Goal: Task Accomplishment & Management: Use online tool/utility

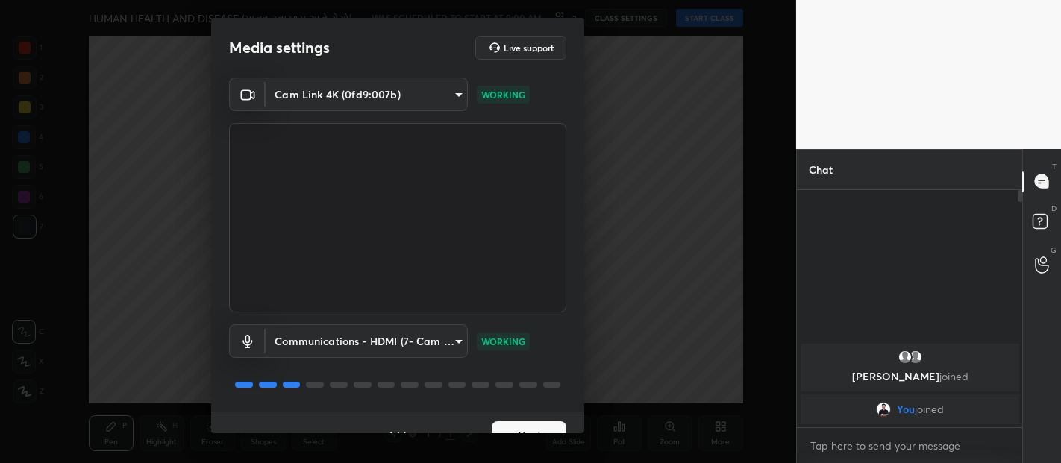
scroll to position [25, 0]
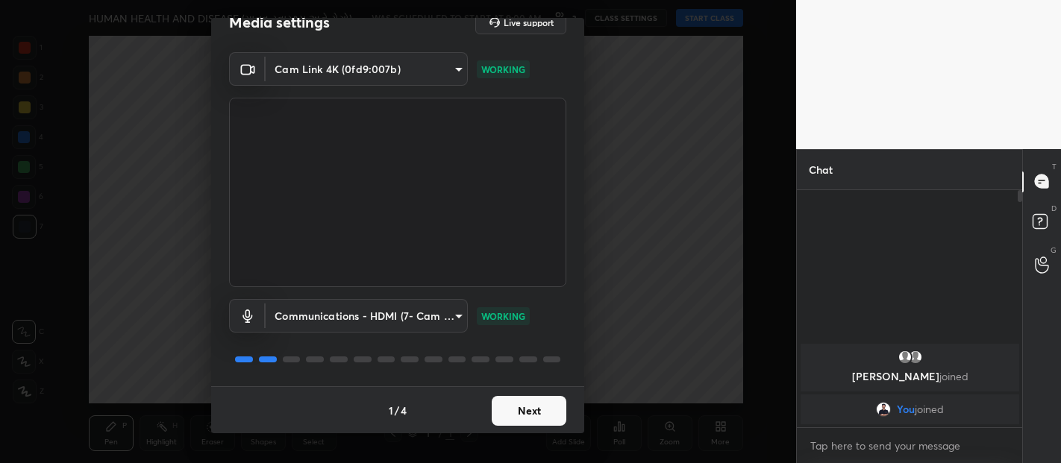
click at [519, 400] on button "Next" at bounding box center [529, 411] width 75 height 30
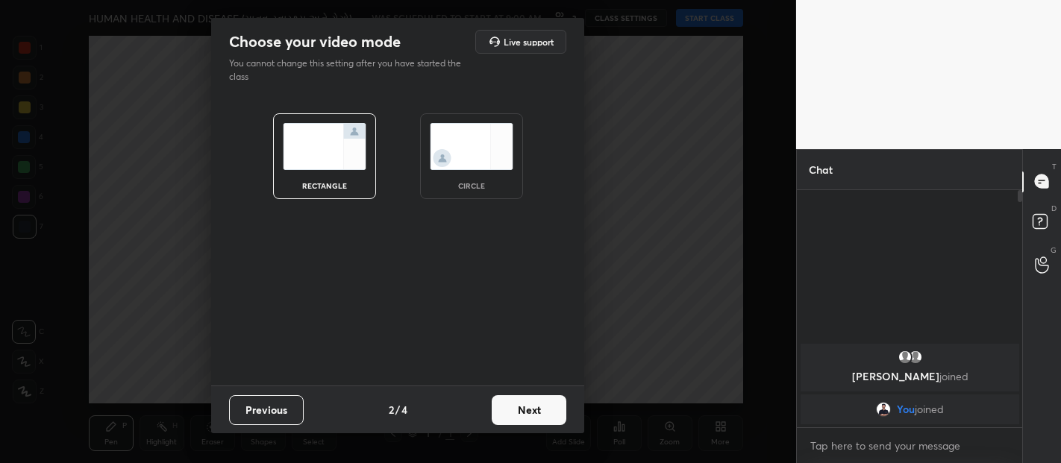
click at [528, 409] on button "Next" at bounding box center [529, 410] width 75 height 30
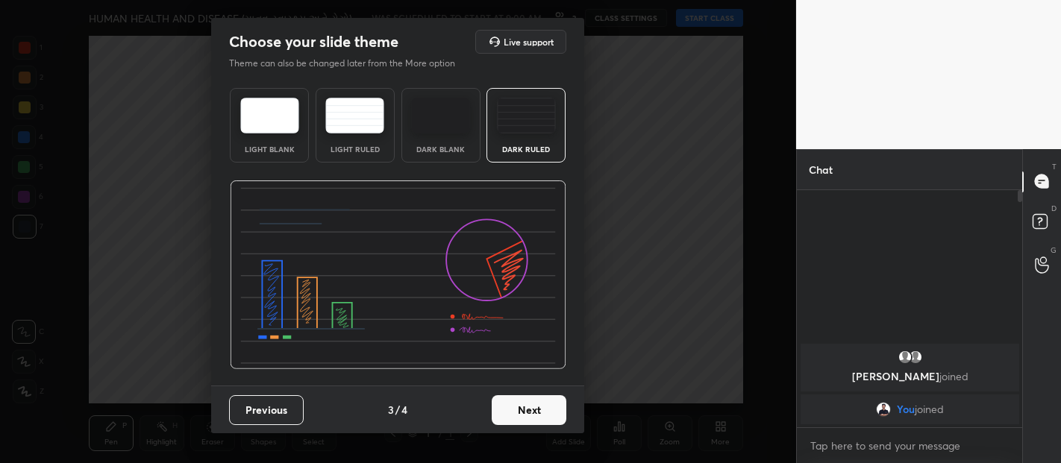
click at [529, 419] on button "Next" at bounding box center [529, 410] width 75 height 30
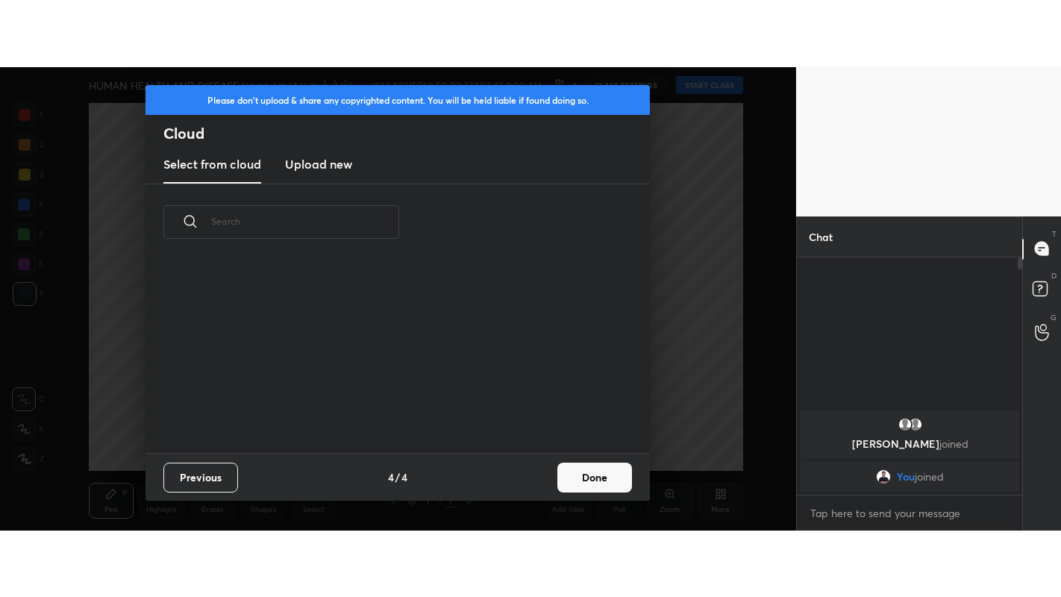
scroll to position [192, 479]
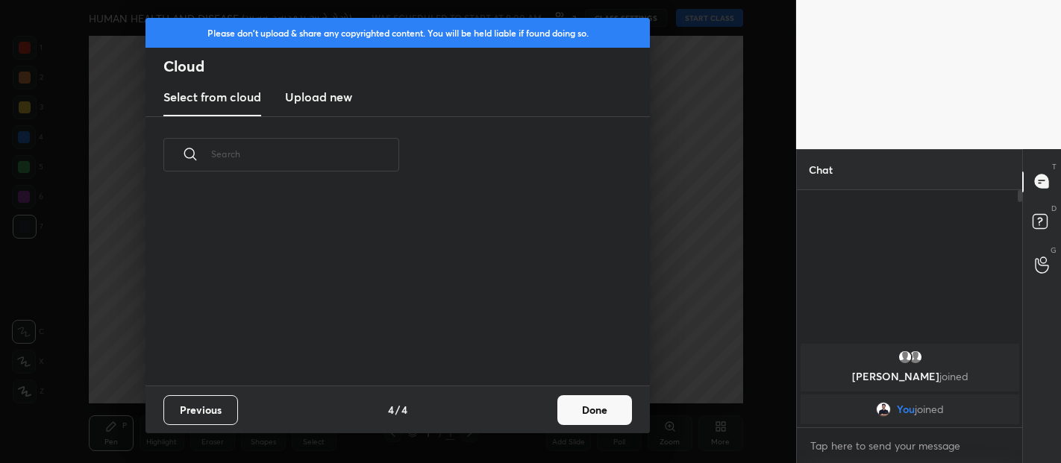
click at [593, 412] on button "Done" at bounding box center [594, 410] width 75 height 30
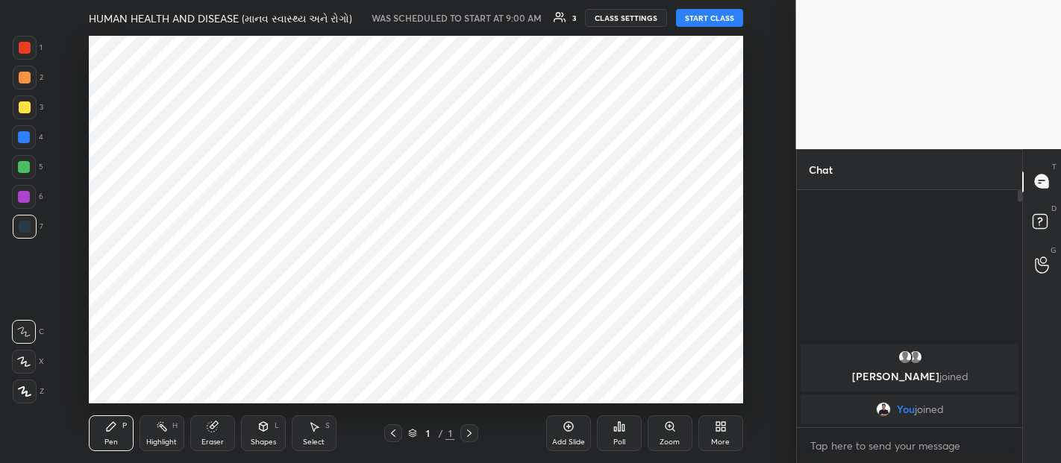
click at [719, 427] on icon at bounding box center [721, 427] width 12 height 12
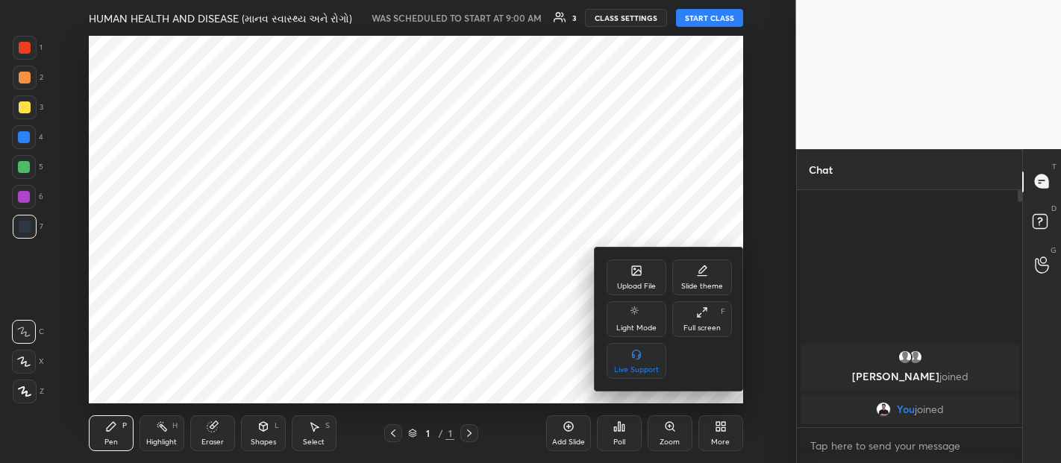
click at [699, 315] on icon at bounding box center [700, 315] width 4 height 4
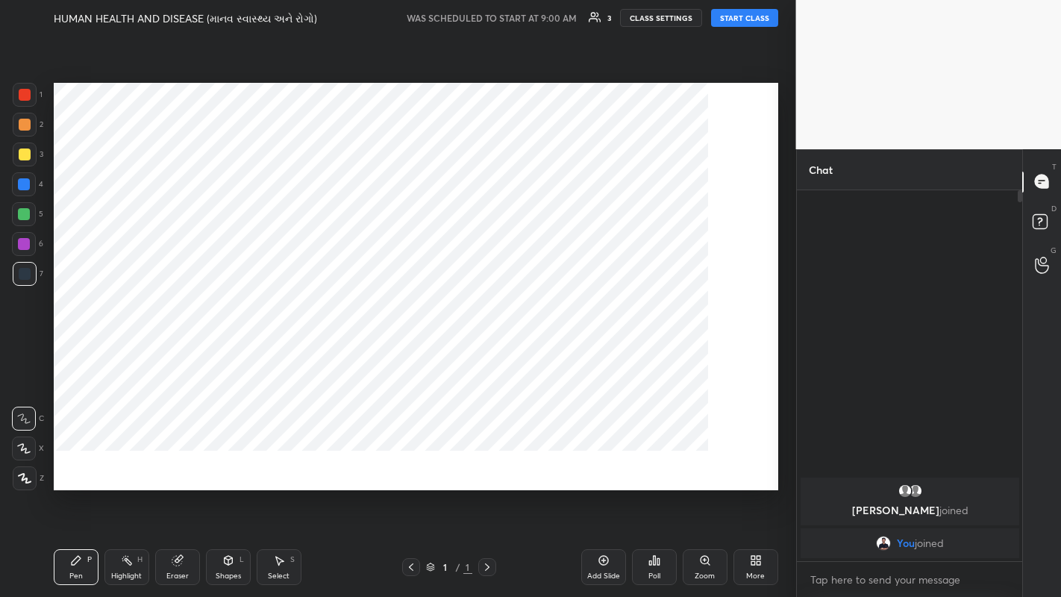
scroll to position [402, 221]
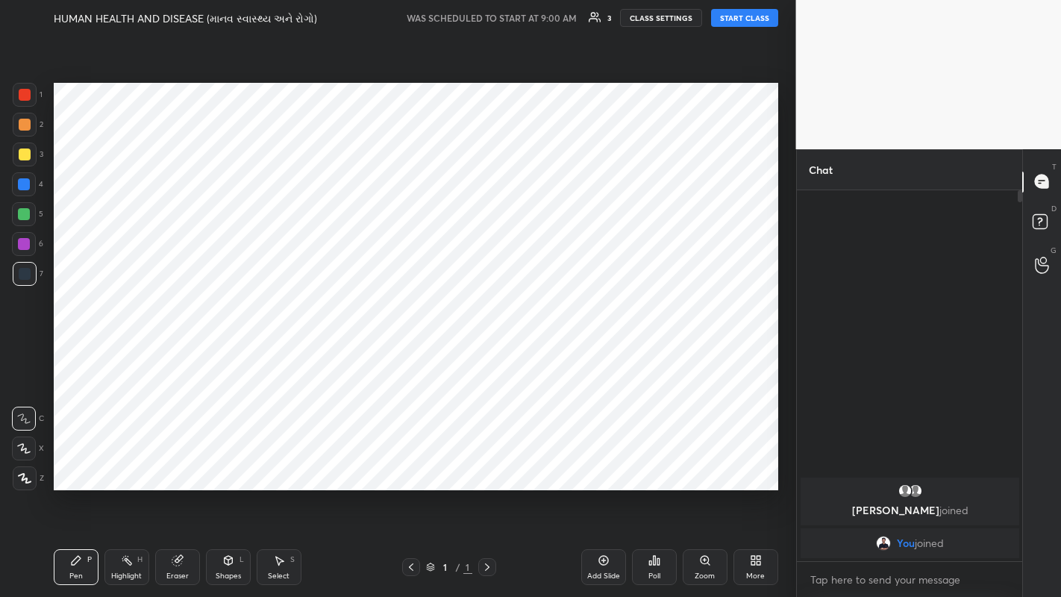
click at [603, 463] on icon at bounding box center [603, 560] width 4 height 4
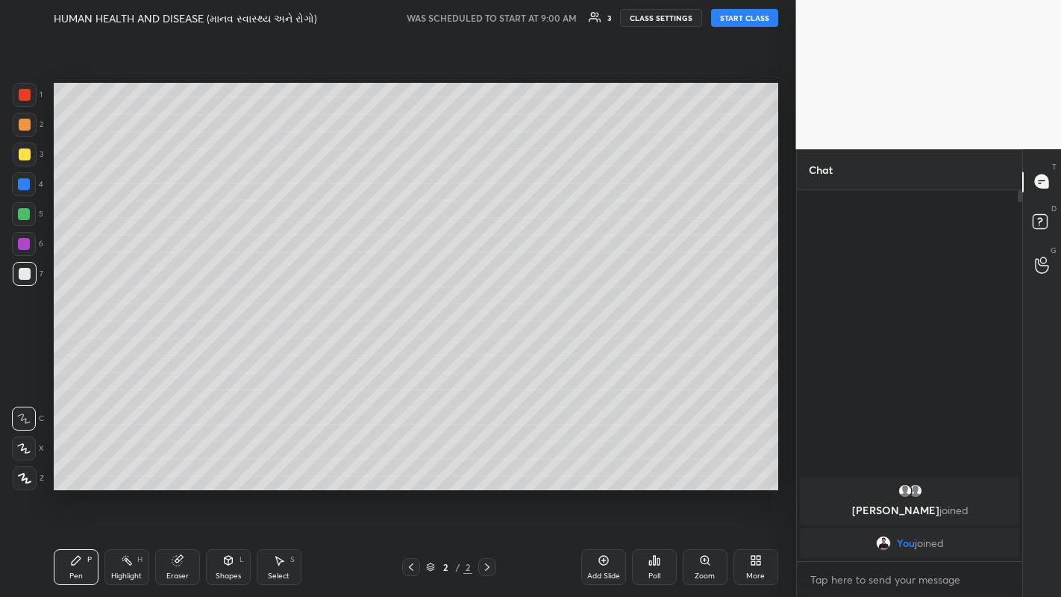
click at [754, 463] on icon at bounding box center [753, 563] width 4 height 4
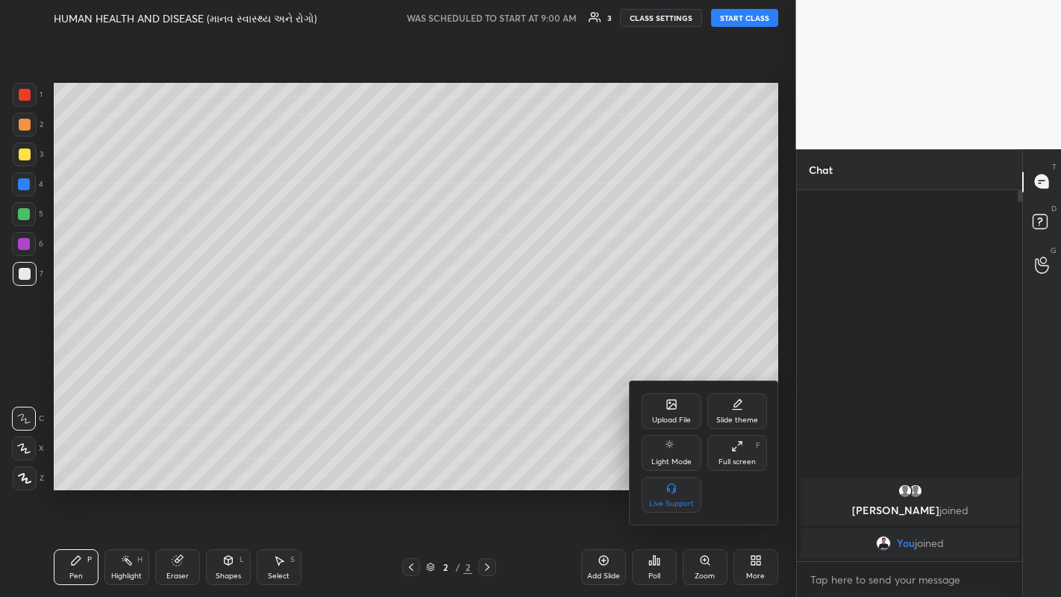
click at [665, 403] on icon at bounding box center [671, 404] width 12 height 12
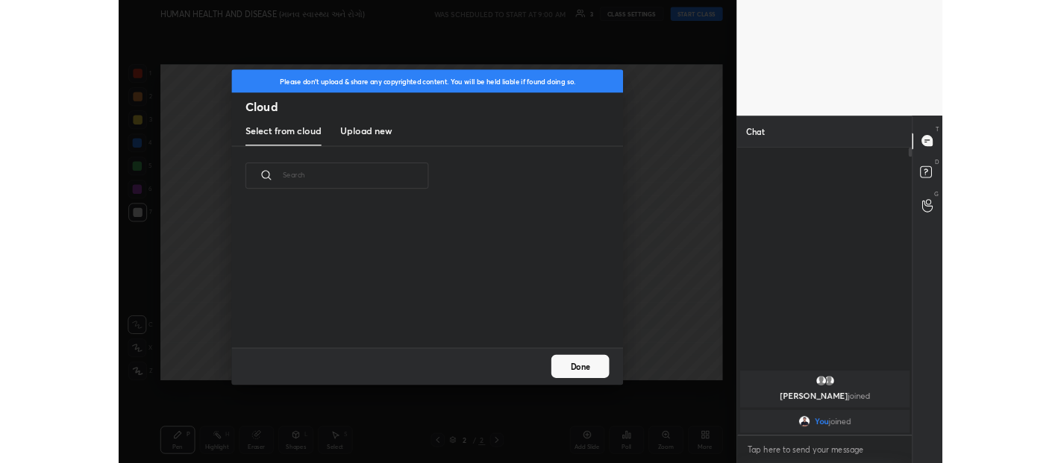
scroll to position [184, 479]
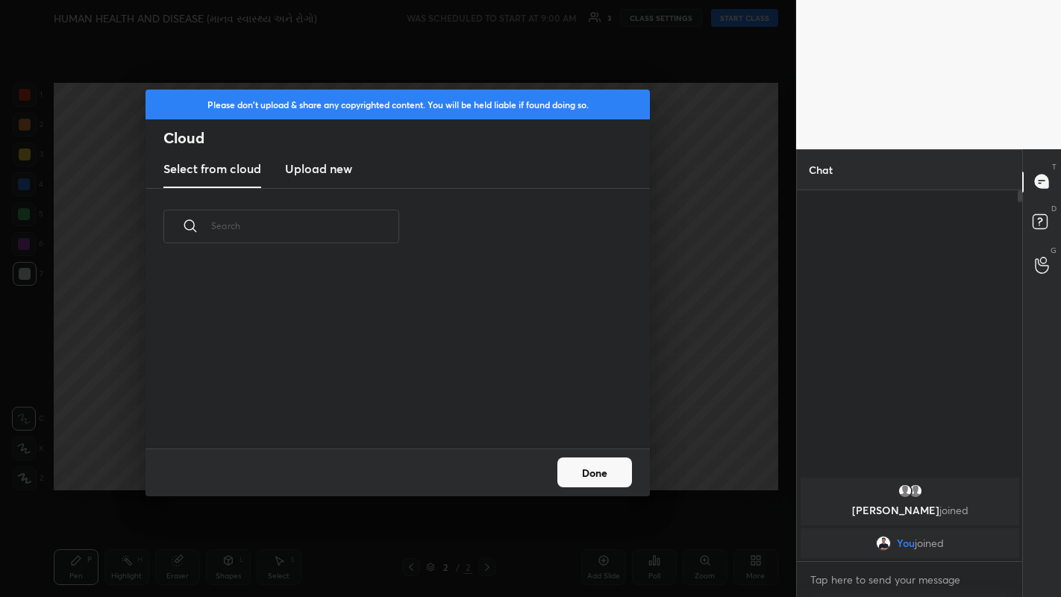
click at [322, 171] on h3 "Upload new" at bounding box center [318, 169] width 67 height 18
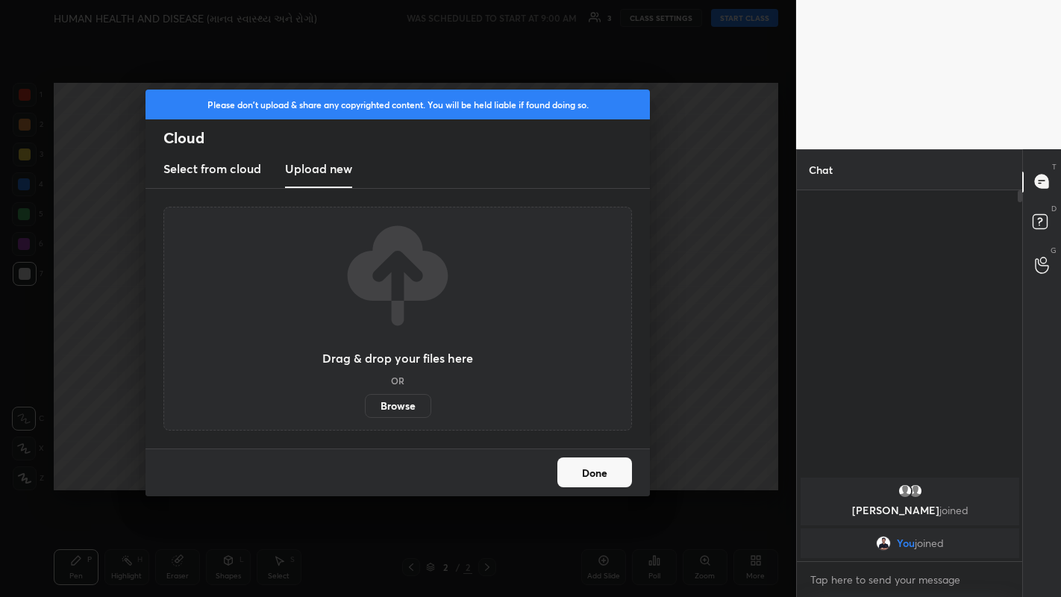
click at [407, 402] on label "Browse" at bounding box center [398, 406] width 66 height 24
click at [365, 402] on input "Browse" at bounding box center [365, 406] width 0 height 24
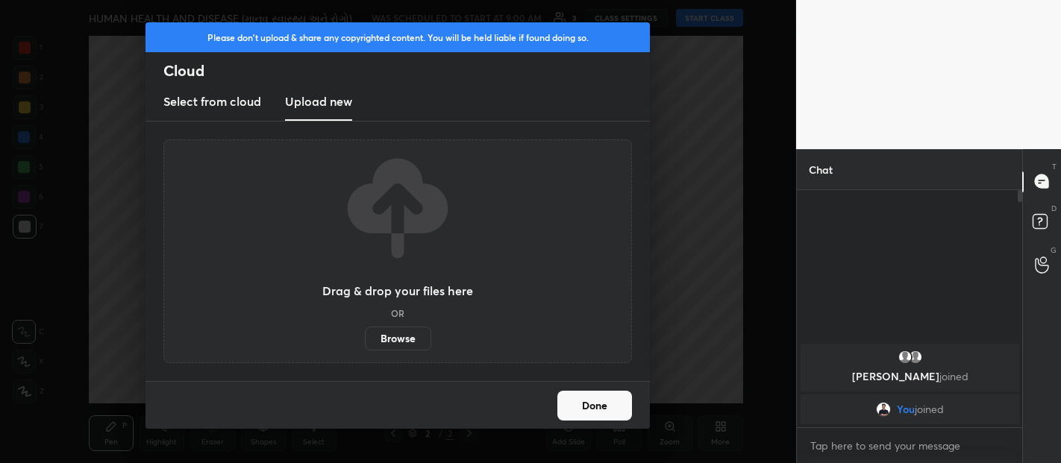
scroll to position [269, 221]
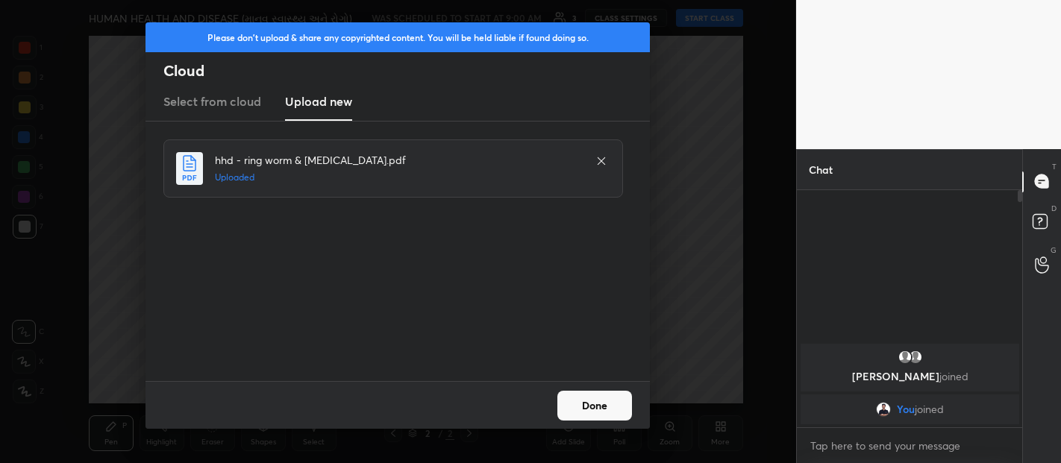
click at [609, 401] on button "Done" at bounding box center [594, 406] width 75 height 30
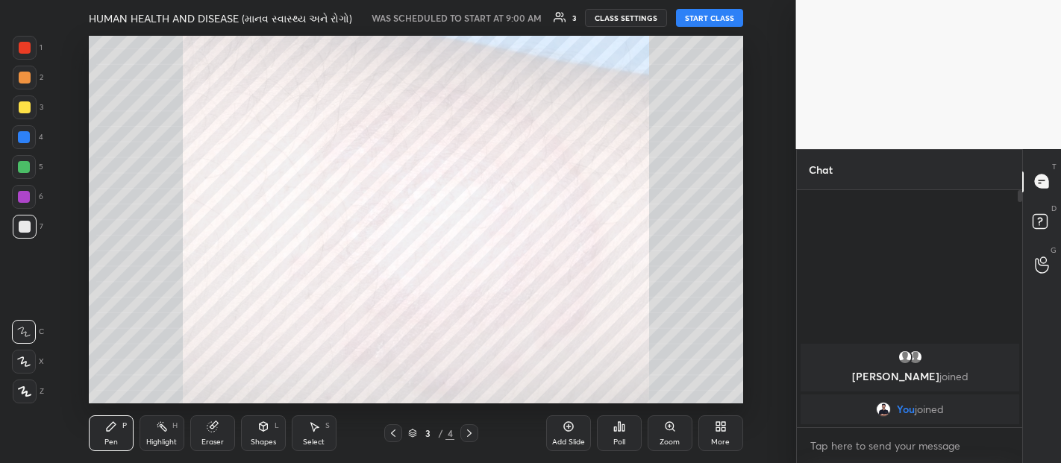
click at [391, 436] on icon at bounding box center [393, 433] width 12 height 12
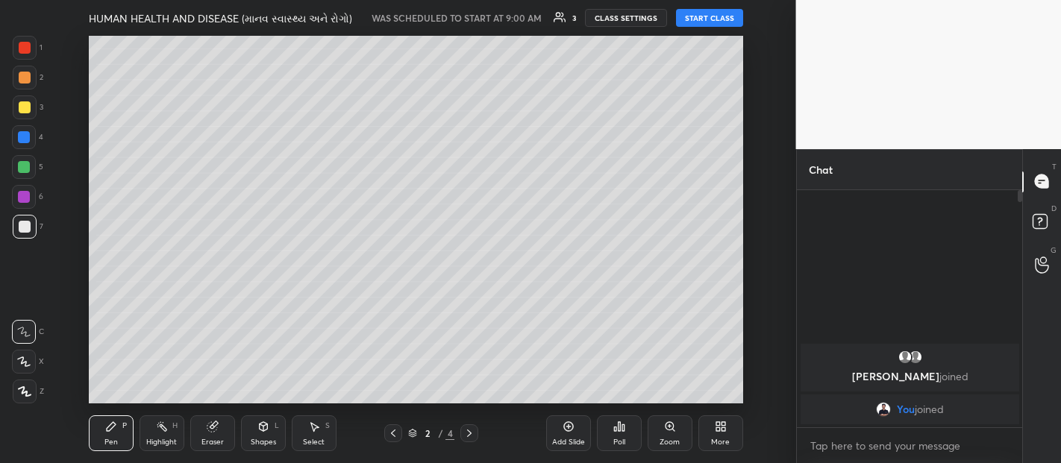
click at [712, 20] on button "START CLASS" at bounding box center [709, 18] width 67 height 18
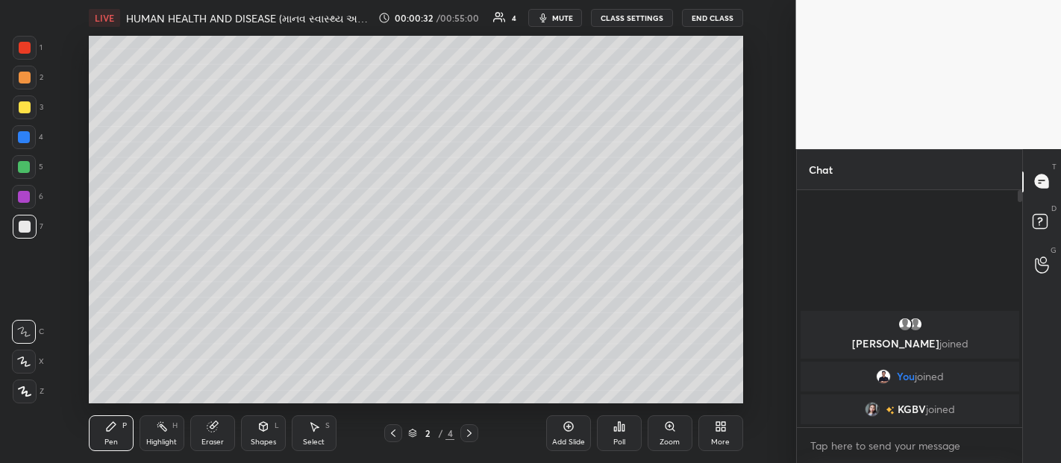
click at [726, 433] on div "More" at bounding box center [720, 434] width 45 height 36
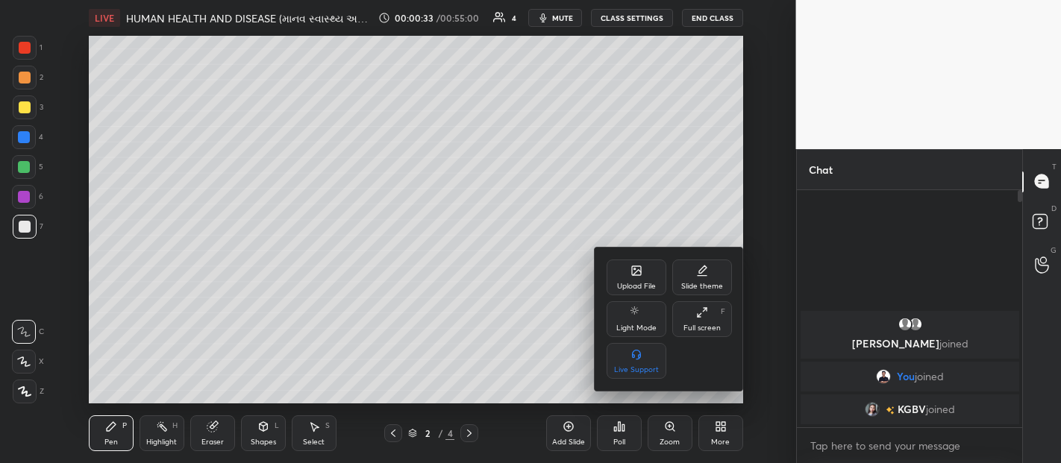
click at [702, 308] on icon at bounding box center [702, 313] width 12 height 12
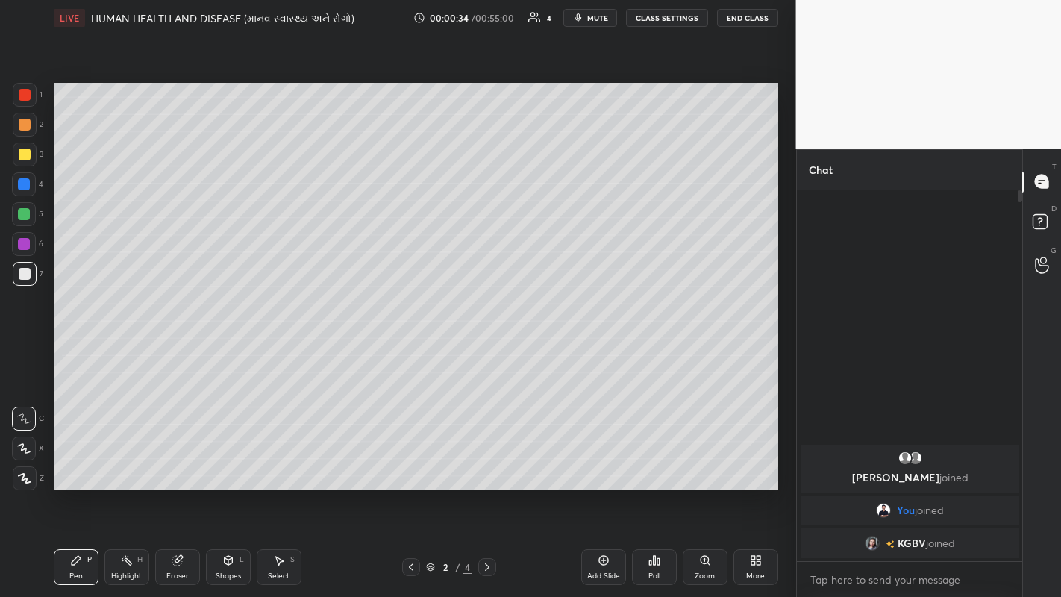
scroll to position [402, 221]
click at [32, 463] on div at bounding box center [25, 478] width 24 height 24
click at [486, 463] on icon at bounding box center [487, 567] width 12 height 12
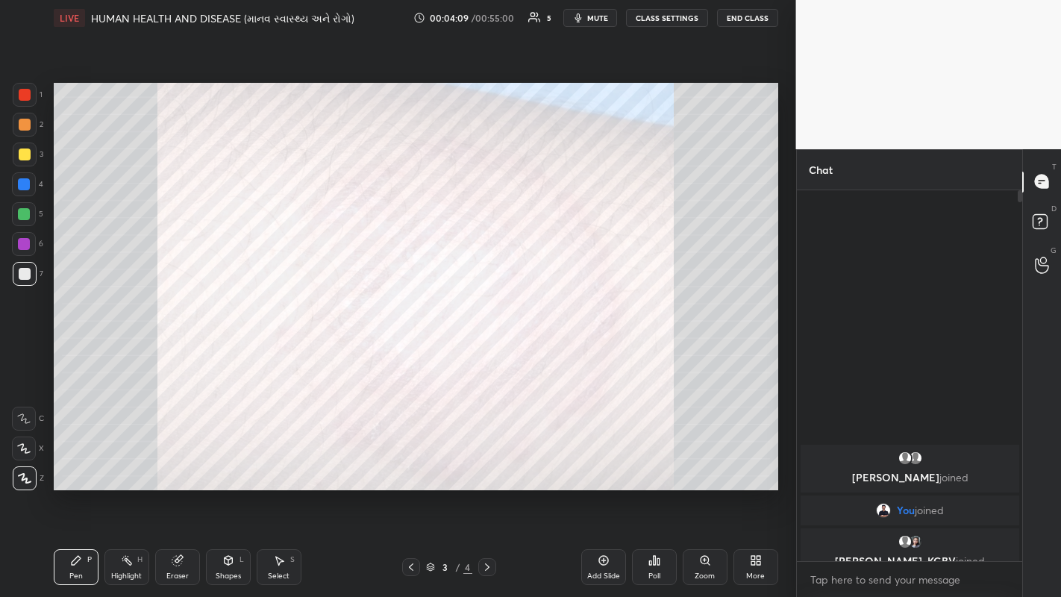
click at [19, 274] on div at bounding box center [25, 274] width 12 height 12
click at [599, 463] on icon at bounding box center [604, 560] width 12 height 12
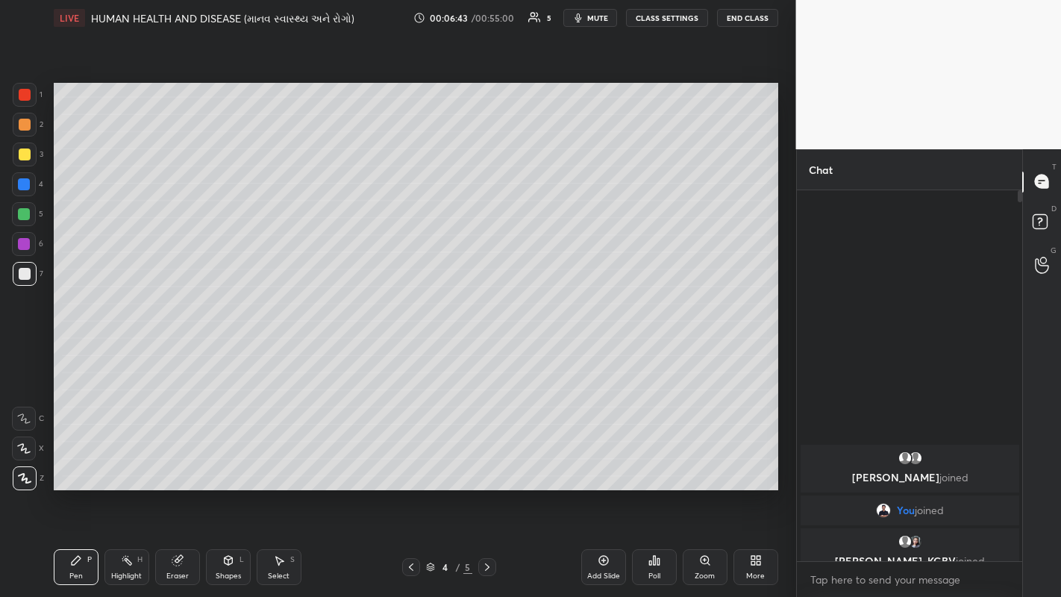
click at [25, 414] on icon at bounding box center [23, 418] width 13 height 10
click at [26, 449] on icon at bounding box center [24, 448] width 12 height 9
click at [28, 157] on div at bounding box center [25, 154] width 12 height 12
click at [181, 463] on div "Eraser" at bounding box center [177, 575] width 22 height 7
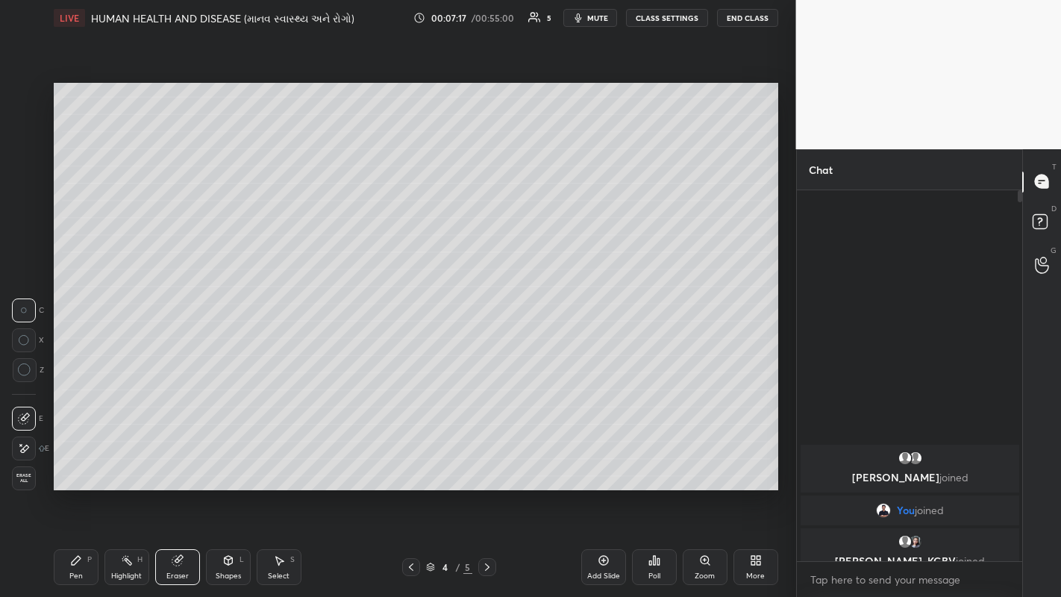
click at [78, 463] on div "Pen P" at bounding box center [76, 567] width 45 height 36
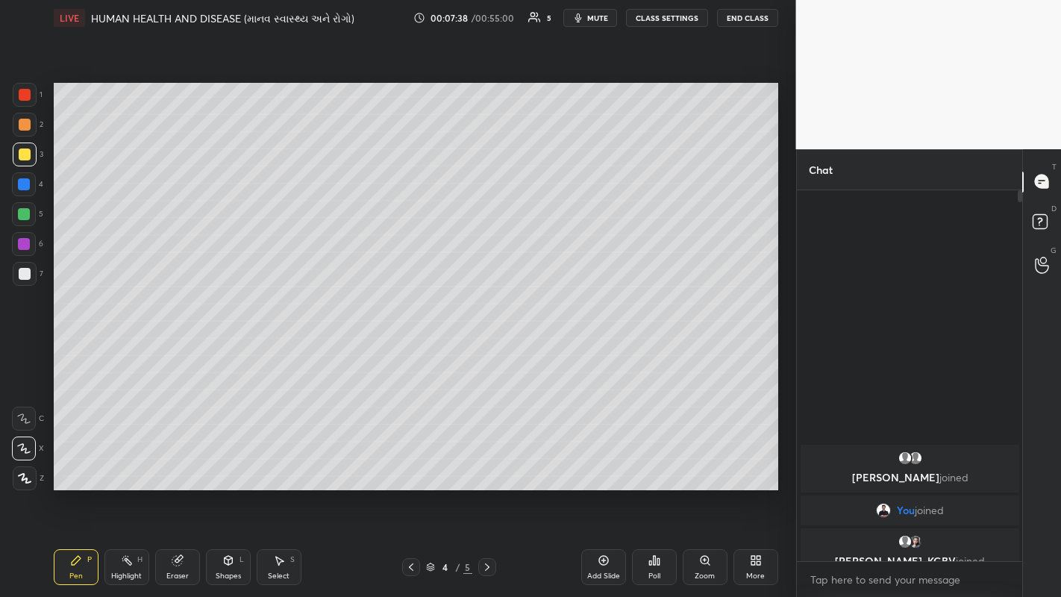
click at [410, 463] on icon at bounding box center [411, 567] width 12 height 12
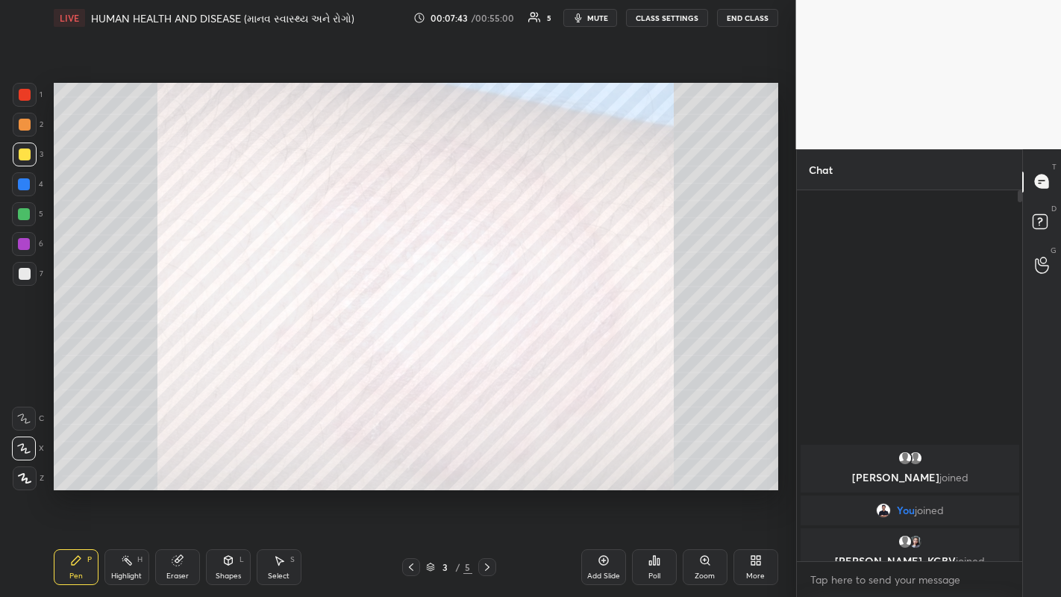
click at [31, 94] on div at bounding box center [25, 95] width 24 height 24
click at [488, 463] on icon at bounding box center [487, 567] width 12 height 12
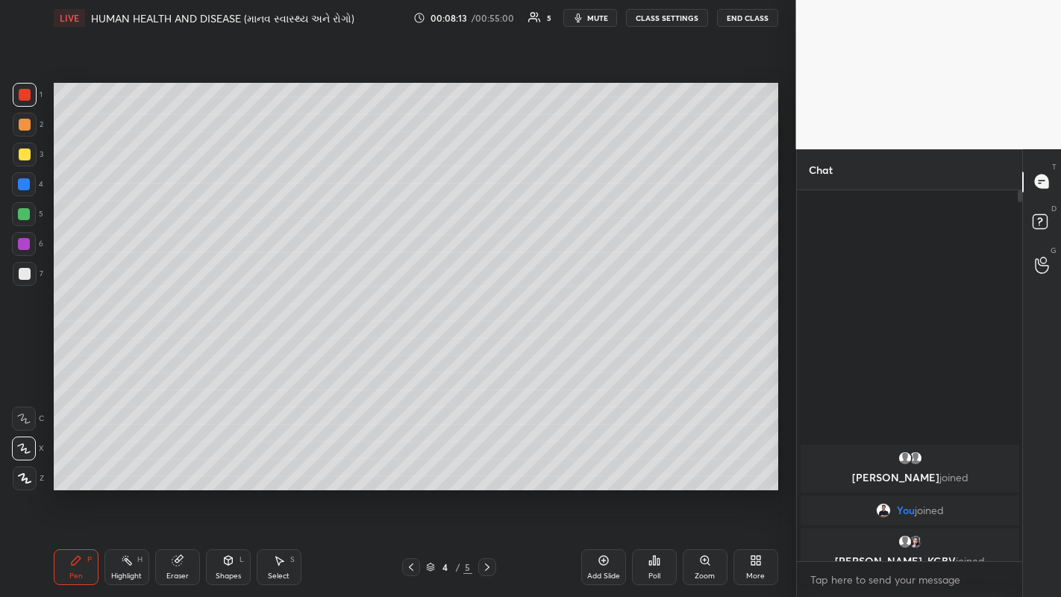
click at [27, 408] on div at bounding box center [24, 419] width 24 height 24
click at [19, 162] on div at bounding box center [25, 154] width 24 height 24
click at [410, 463] on icon at bounding box center [411, 567] width 12 height 12
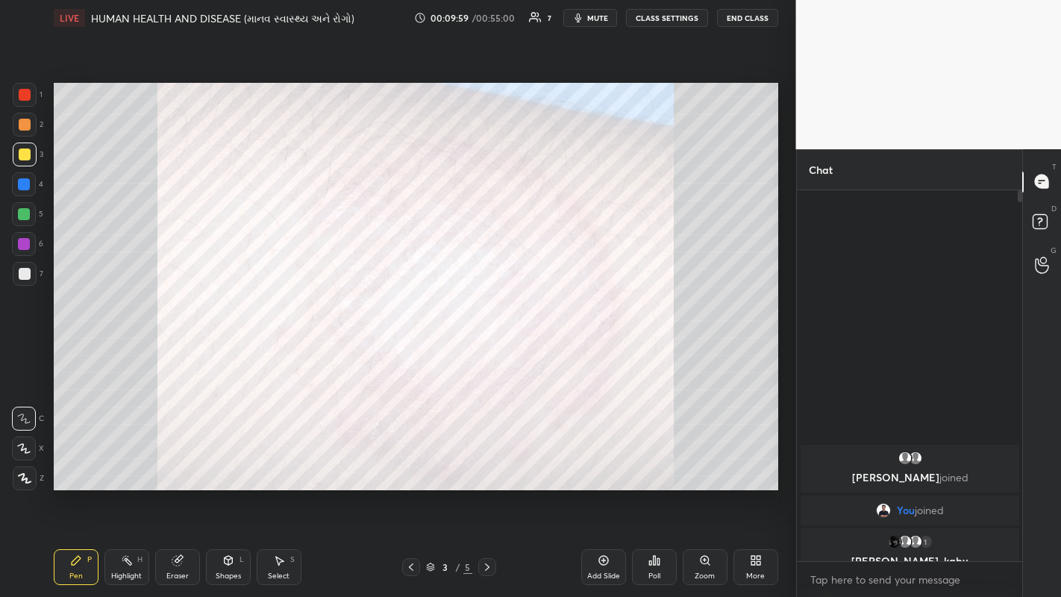
click at [410, 463] on icon at bounding box center [411, 567] width 12 height 12
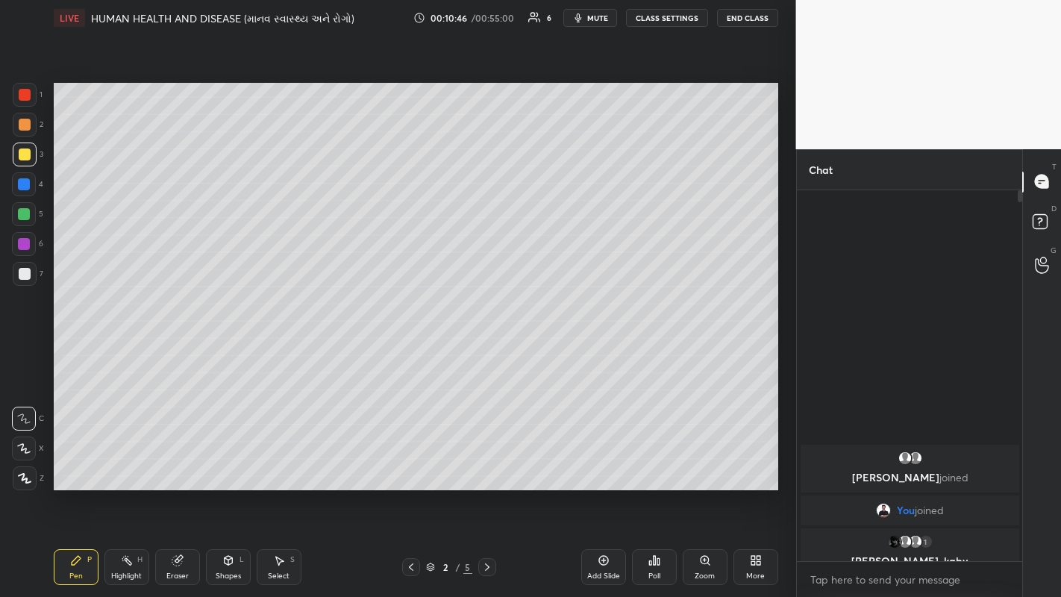
click at [486, 463] on icon at bounding box center [487, 567] width 12 height 12
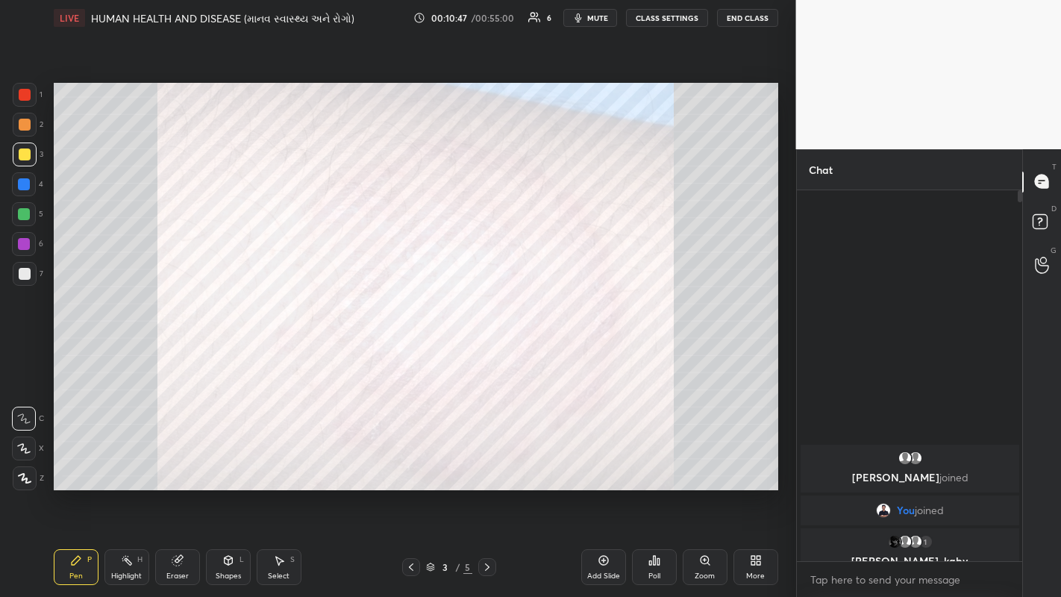
click at [486, 463] on icon at bounding box center [487, 567] width 12 height 12
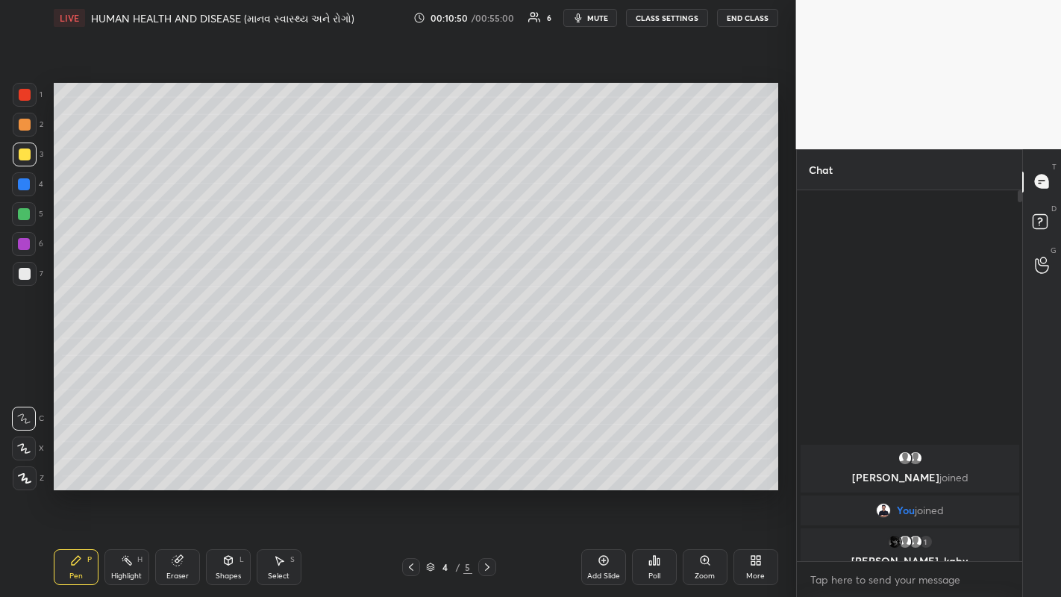
click at [594, 463] on div "Add Slide" at bounding box center [603, 567] width 45 height 36
click at [28, 463] on div at bounding box center [25, 478] width 24 height 24
click at [22, 277] on div at bounding box center [25, 274] width 12 height 12
click at [228, 463] on div "Shapes" at bounding box center [228, 575] width 25 height 7
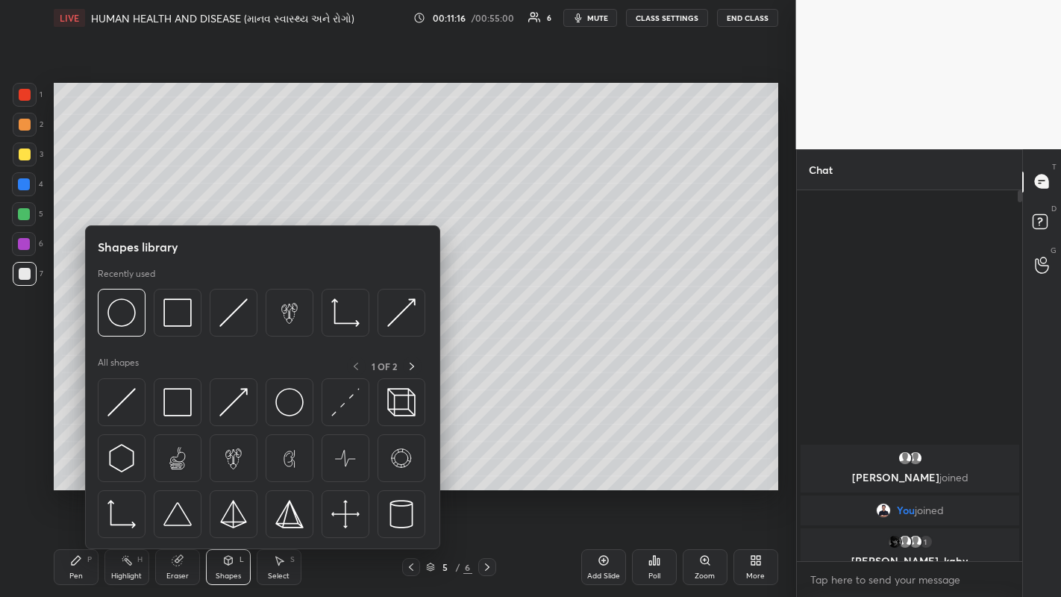
click at [227, 409] on img at bounding box center [233, 402] width 28 height 28
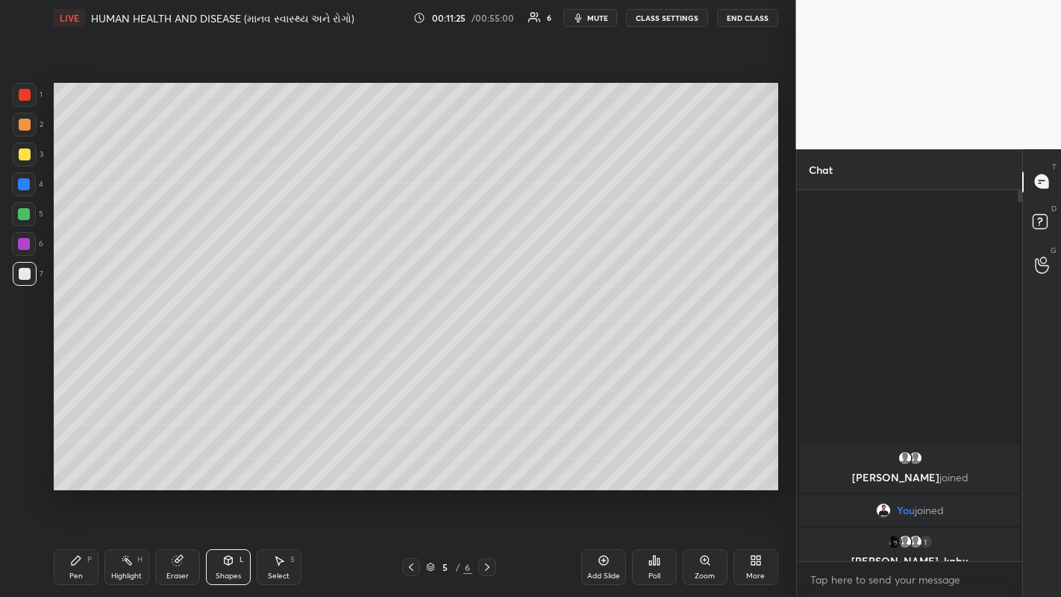
click at [70, 463] on div "Pen P" at bounding box center [76, 567] width 45 height 36
click at [22, 449] on icon at bounding box center [24, 448] width 12 height 9
click at [25, 152] on div at bounding box center [25, 154] width 12 height 12
click at [223, 463] on div "Shapes" at bounding box center [228, 575] width 25 height 7
click at [231, 463] on div "Shapes L" at bounding box center [228, 567] width 45 height 36
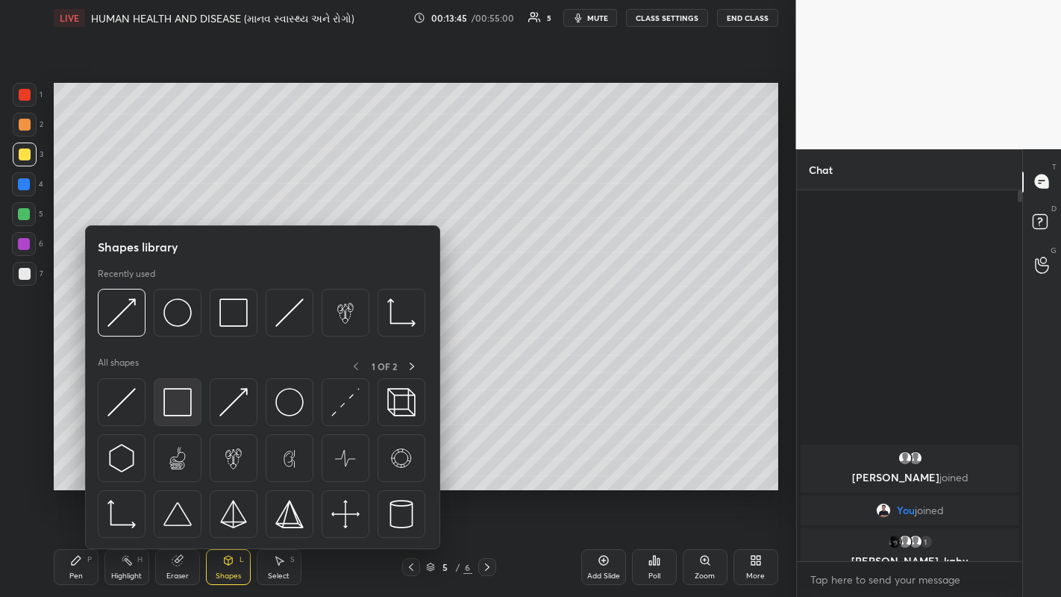
click at [175, 407] on img at bounding box center [177, 402] width 28 height 28
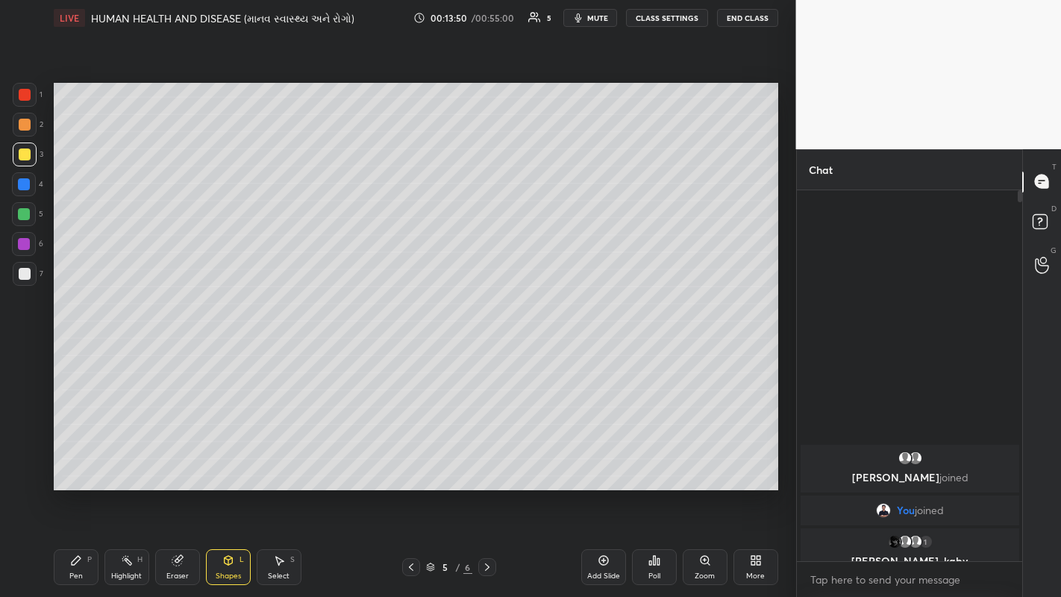
click at [83, 463] on div "Pen P" at bounding box center [76, 567] width 45 height 36
click at [23, 463] on icon at bounding box center [24, 478] width 13 height 10
click at [411, 463] on icon at bounding box center [411, 567] width 12 height 12
click at [410, 463] on icon at bounding box center [411, 567] width 12 height 12
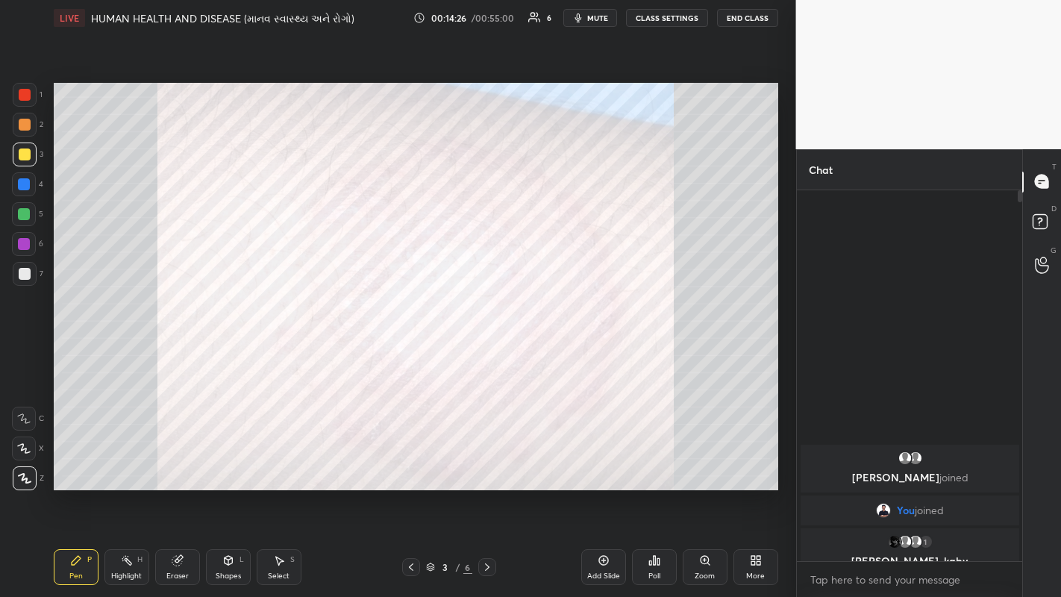
click at [413, 463] on icon at bounding box center [411, 567] width 12 height 12
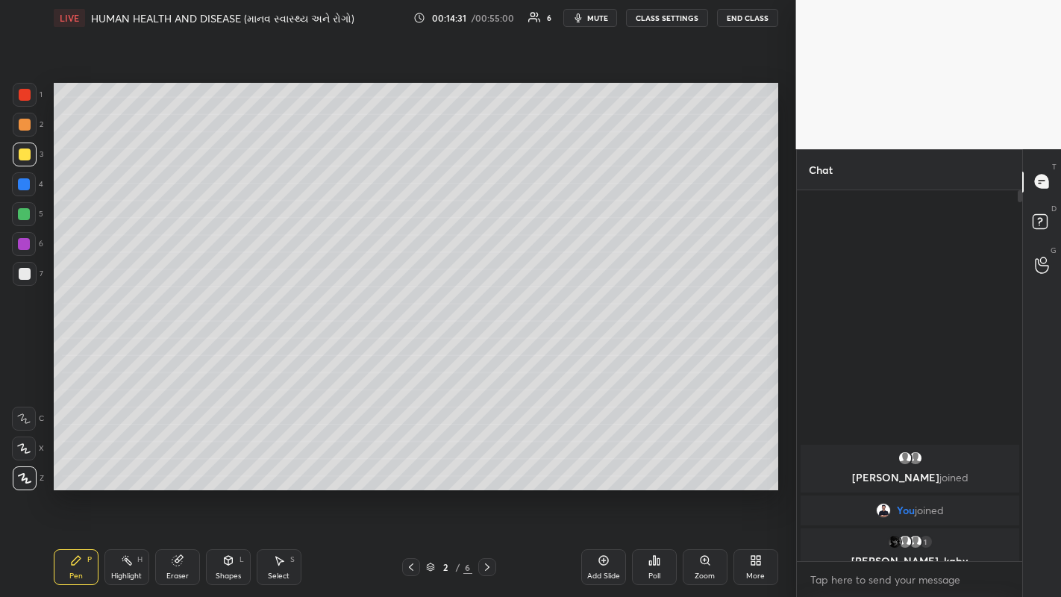
click at [487, 463] on icon at bounding box center [487, 567] width 12 height 12
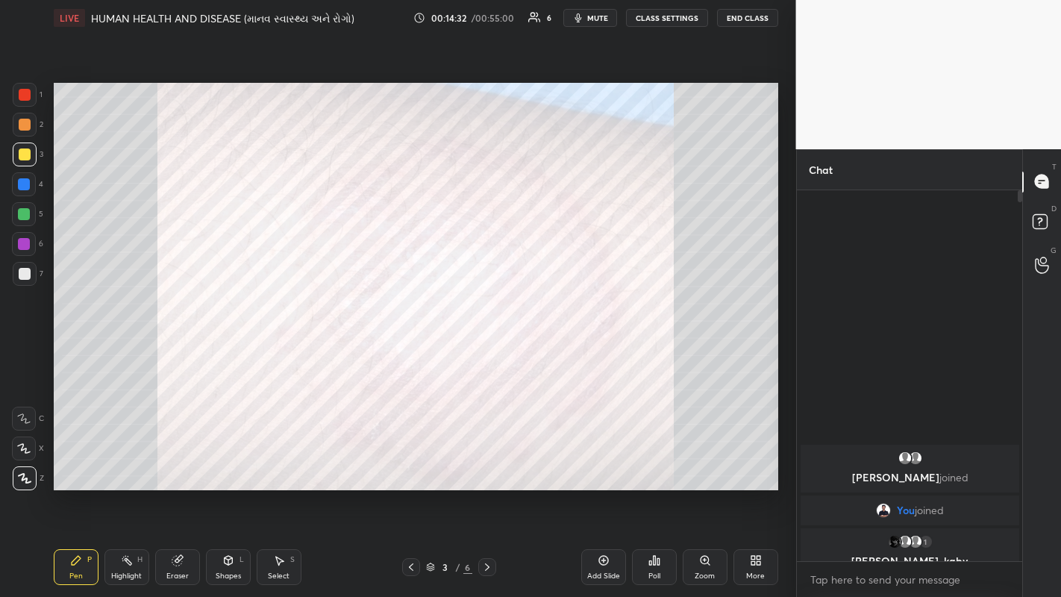
click at [486, 463] on icon at bounding box center [487, 567] width 12 height 12
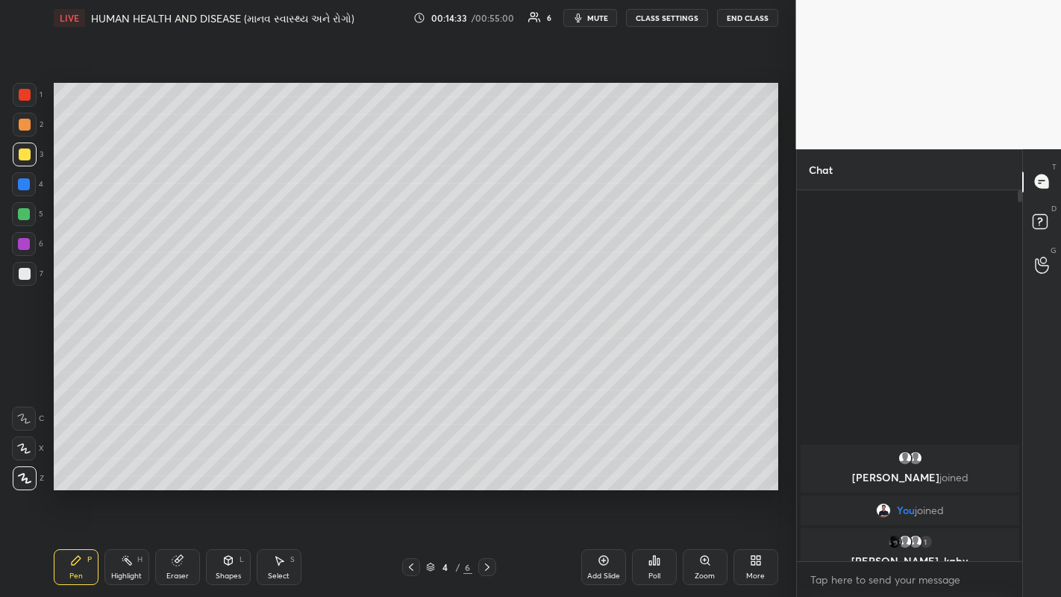
click at [486, 463] on icon at bounding box center [487, 567] width 12 height 12
click at [24, 463] on icon at bounding box center [24, 478] width 13 height 10
click at [20, 275] on div at bounding box center [25, 274] width 12 height 12
click at [24, 151] on div at bounding box center [25, 154] width 12 height 12
click at [21, 417] on icon at bounding box center [23, 418] width 13 height 10
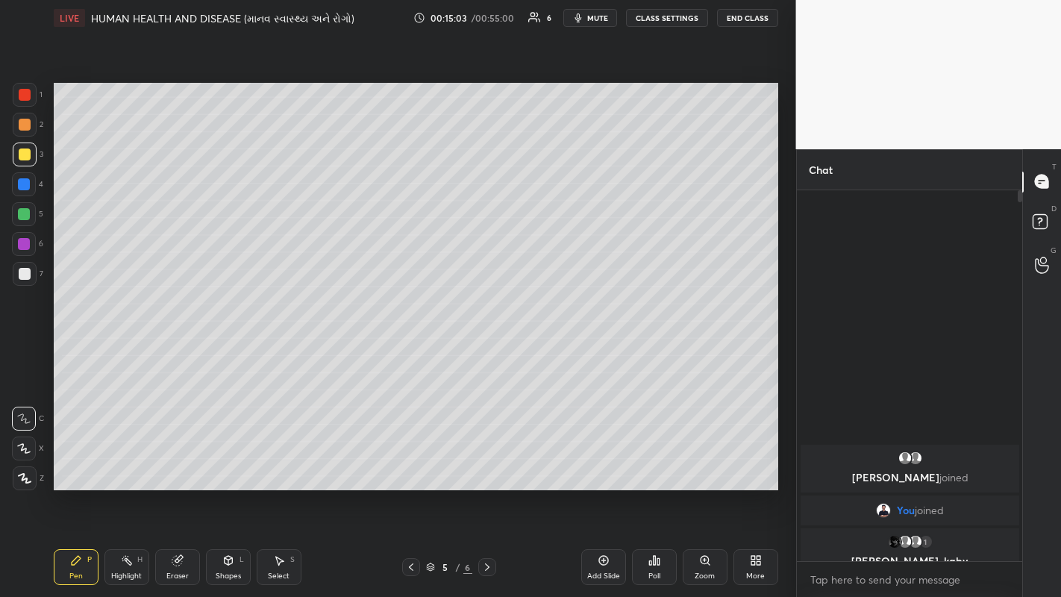
click at [486, 463] on icon at bounding box center [487, 566] width 4 height 7
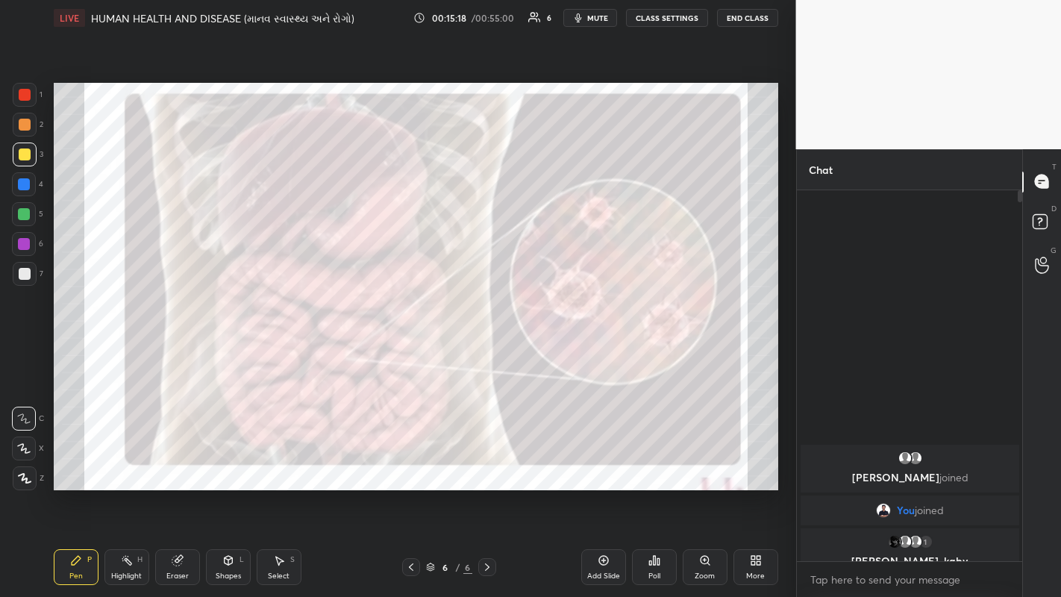
click at [24, 275] on div at bounding box center [25, 274] width 12 height 12
click at [178, 463] on div "Eraser" at bounding box center [177, 567] width 45 height 36
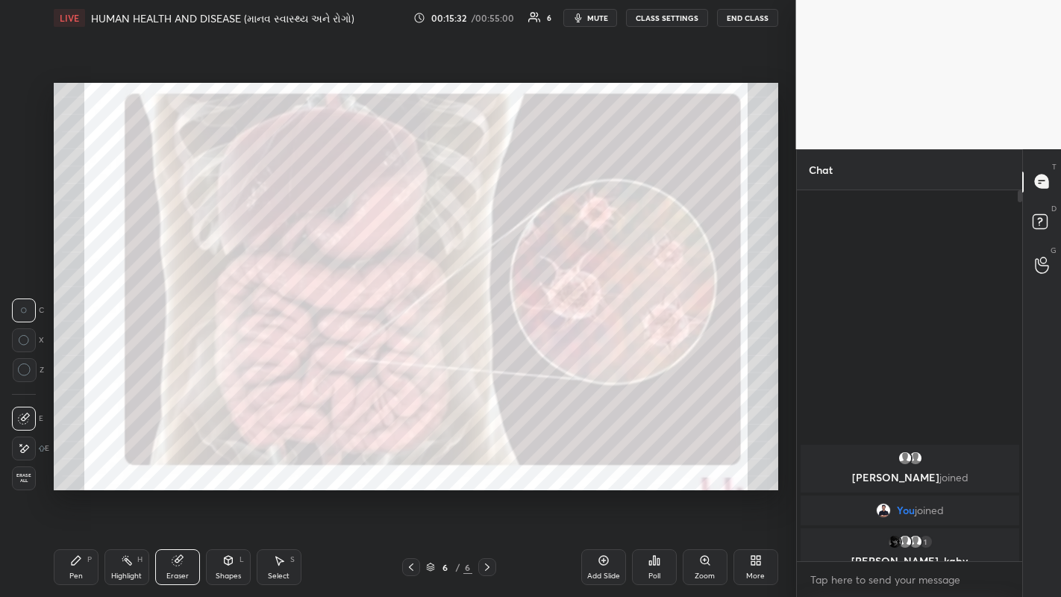
click at [78, 463] on div "Pen" at bounding box center [75, 575] width 13 height 7
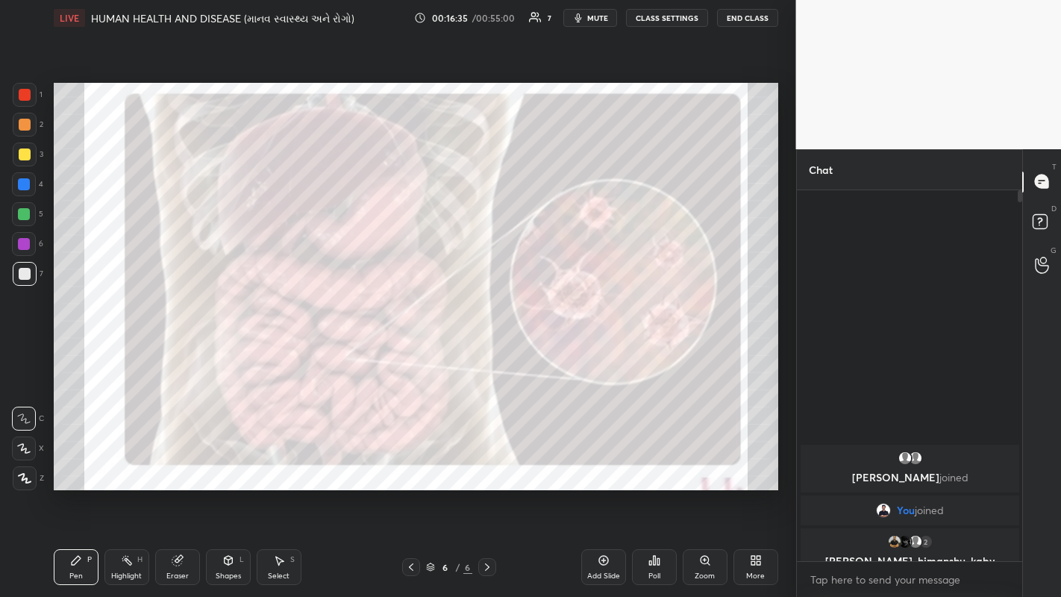
click at [613, 463] on div "Add Slide" at bounding box center [603, 567] width 45 height 36
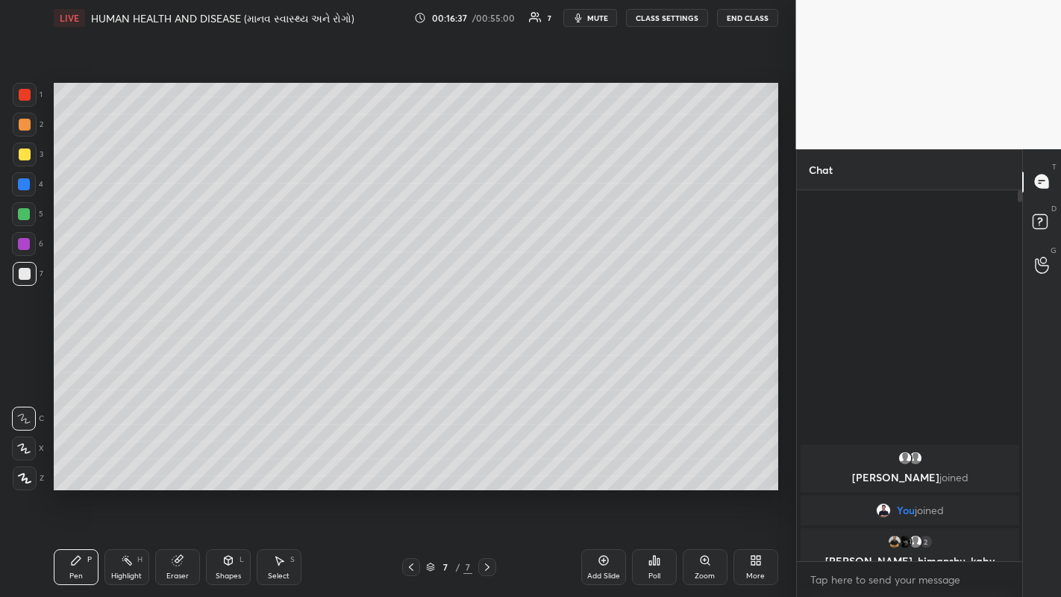
click at [28, 463] on icon at bounding box center [24, 478] width 13 height 10
click at [22, 419] on icon at bounding box center [24, 418] width 12 height 9
click at [25, 215] on div at bounding box center [24, 214] width 12 height 12
click at [603, 463] on icon at bounding box center [604, 560] width 12 height 12
click at [30, 463] on icon at bounding box center [24, 478] width 13 height 10
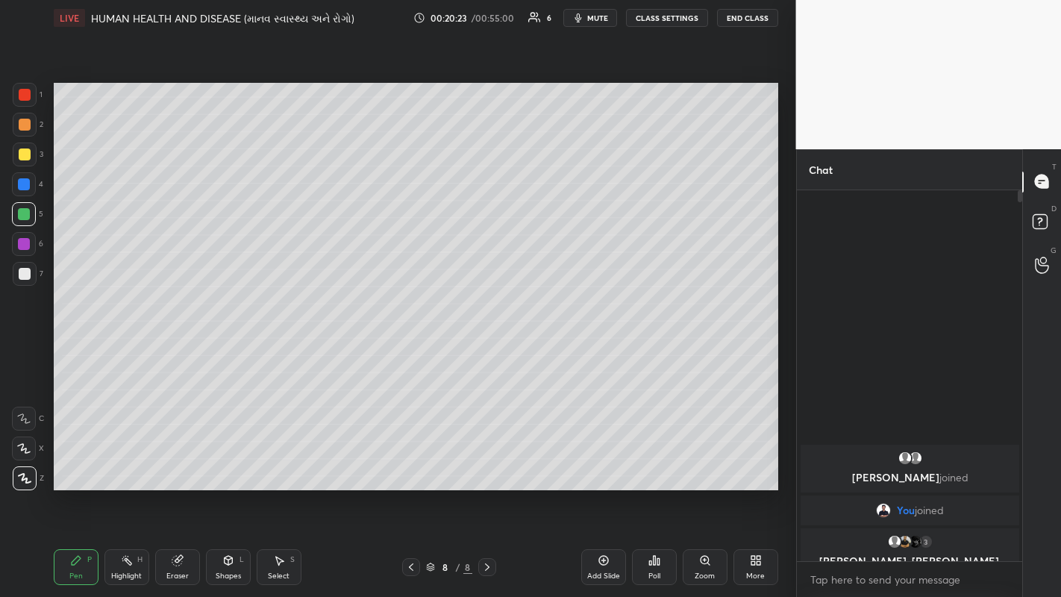
click at [22, 279] on div at bounding box center [25, 274] width 12 height 12
click at [30, 416] on icon at bounding box center [23, 418] width 13 height 10
click at [600, 463] on icon at bounding box center [604, 560] width 12 height 12
click at [24, 155] on div at bounding box center [25, 154] width 12 height 12
click at [26, 276] on div at bounding box center [25, 274] width 12 height 12
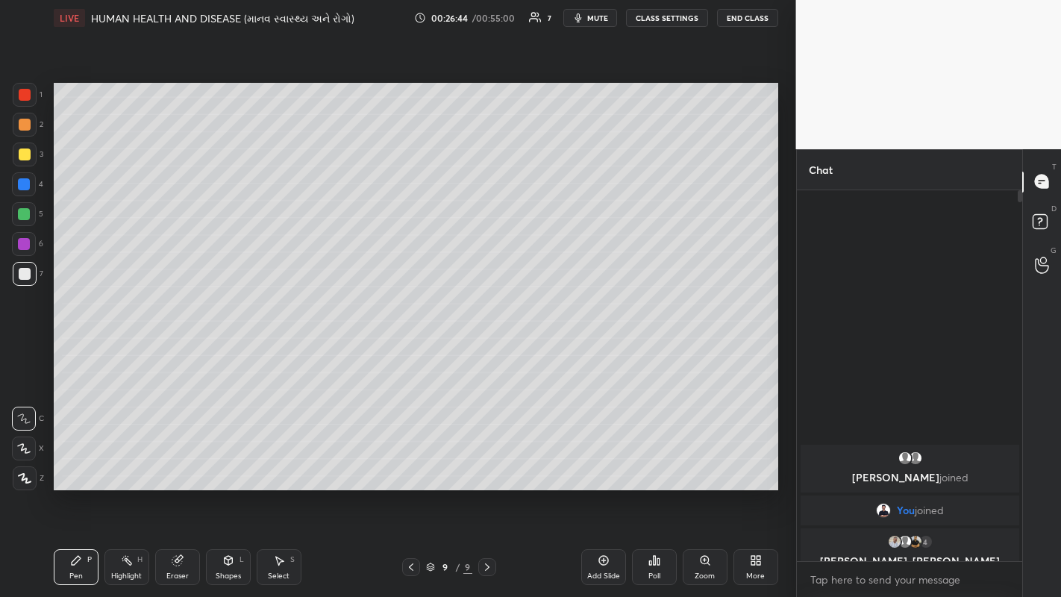
click at [25, 157] on div at bounding box center [25, 154] width 12 height 12
click at [178, 463] on icon at bounding box center [177, 561] width 10 height 10
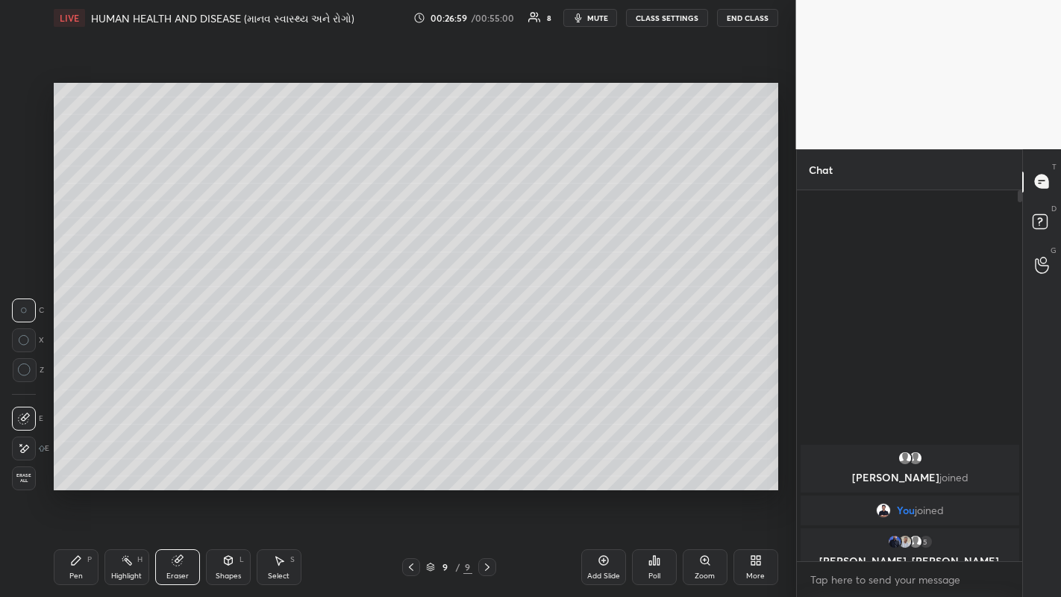
click at [85, 463] on div "Pen P" at bounding box center [76, 567] width 45 height 36
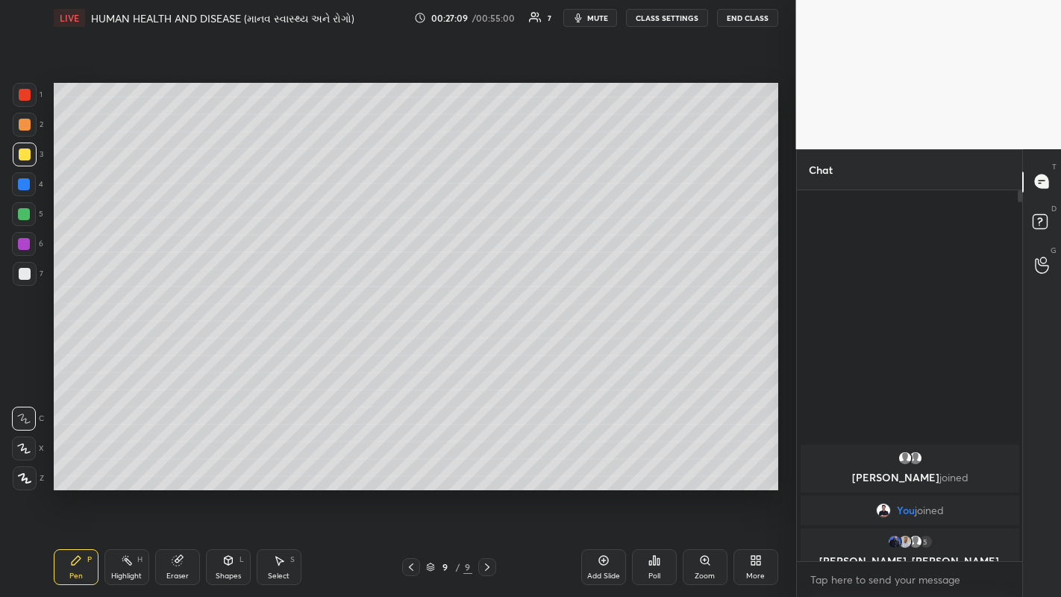
click at [181, 463] on icon at bounding box center [178, 560] width 12 height 12
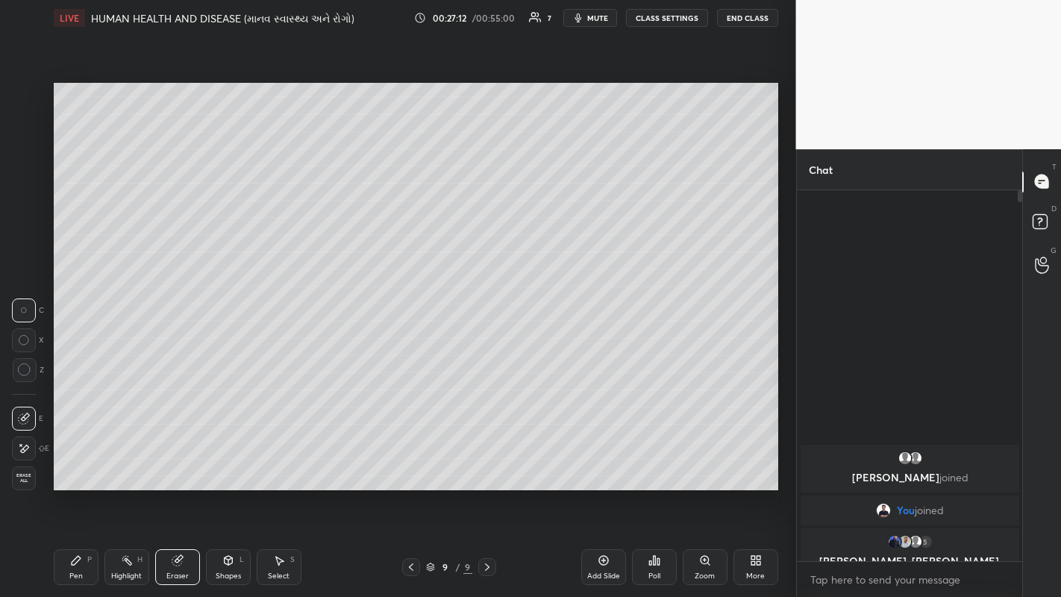
click at [80, 463] on div "Pen P" at bounding box center [76, 567] width 45 height 36
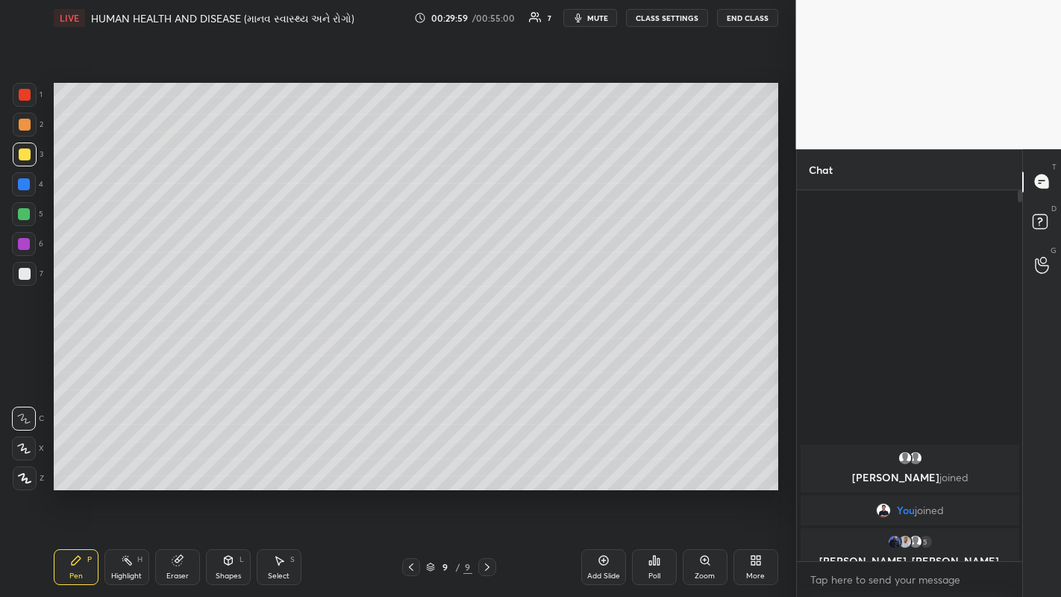
click at [28, 281] on div at bounding box center [25, 274] width 24 height 24
click at [21, 160] on div at bounding box center [25, 154] width 12 height 12
click at [22, 155] on div at bounding box center [25, 154] width 12 height 12
click at [28, 445] on icon at bounding box center [23, 448] width 13 height 10
click at [24, 278] on div at bounding box center [25, 274] width 12 height 12
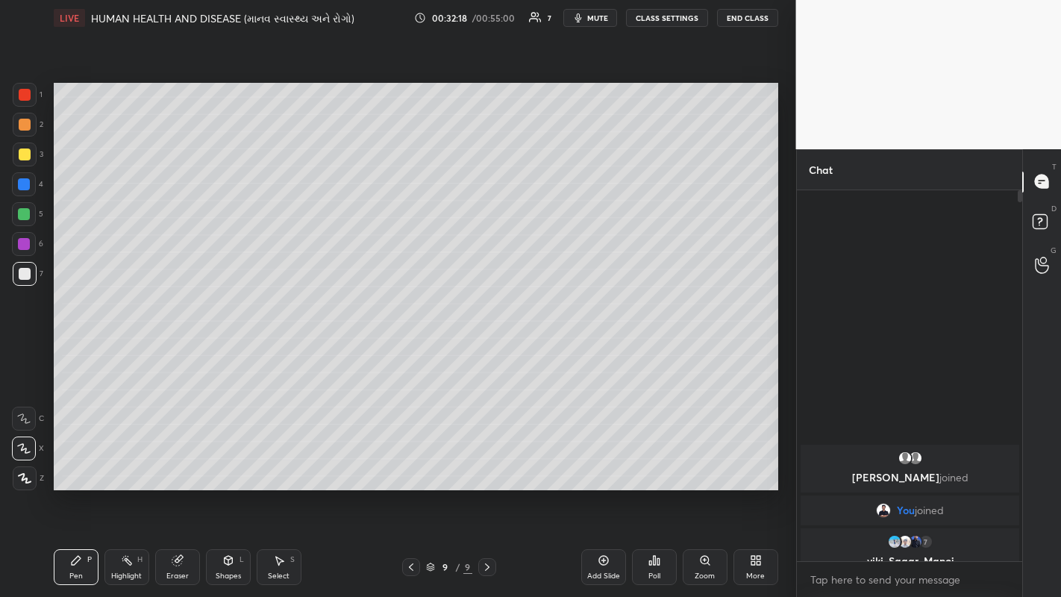
click at [19, 419] on icon at bounding box center [23, 418] width 13 height 10
click at [181, 463] on icon at bounding box center [177, 561] width 10 height 10
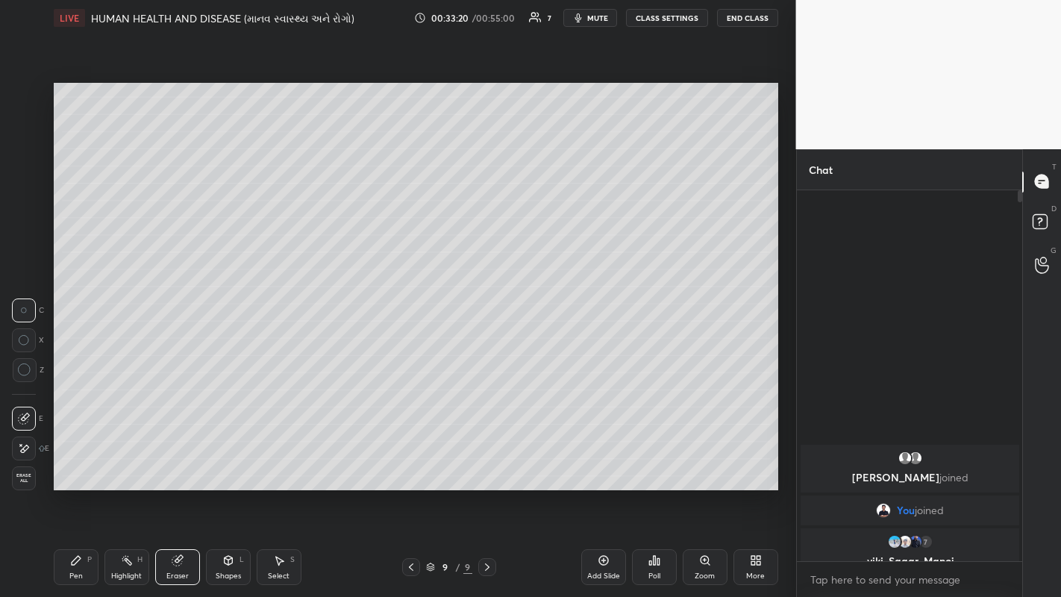
click at [77, 463] on div "Pen" at bounding box center [75, 575] width 13 height 7
click at [174, 463] on div "Eraser" at bounding box center [177, 575] width 22 height 7
click at [72, 463] on div "Pen" at bounding box center [75, 575] width 13 height 7
click at [24, 416] on icon at bounding box center [23, 418] width 13 height 10
click at [410, 463] on icon at bounding box center [411, 567] width 12 height 12
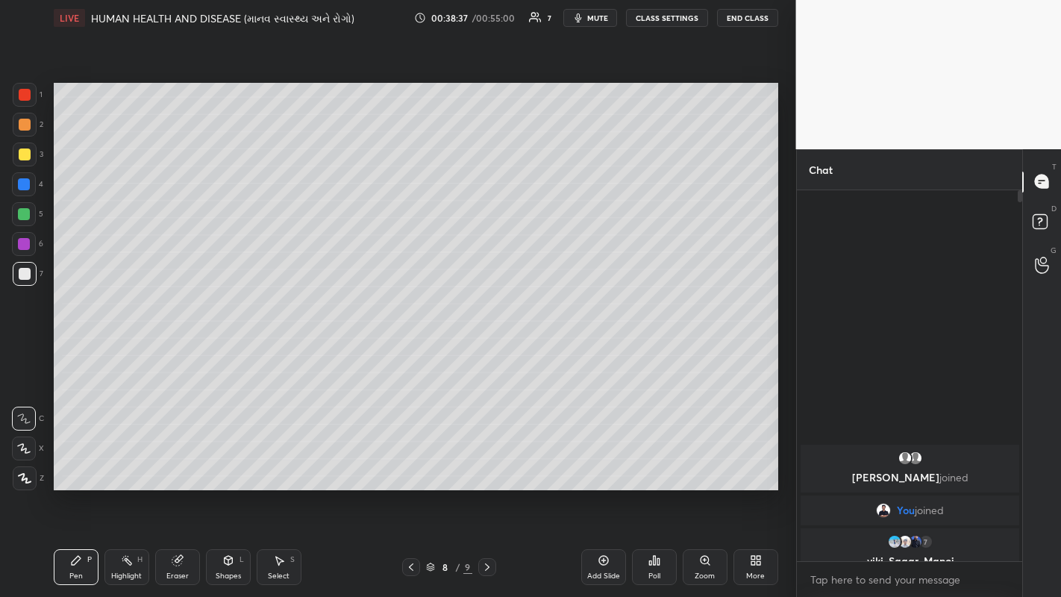
click at [418, 463] on div at bounding box center [411, 567] width 18 height 18
click at [430, 463] on icon at bounding box center [430, 567] width 9 height 9
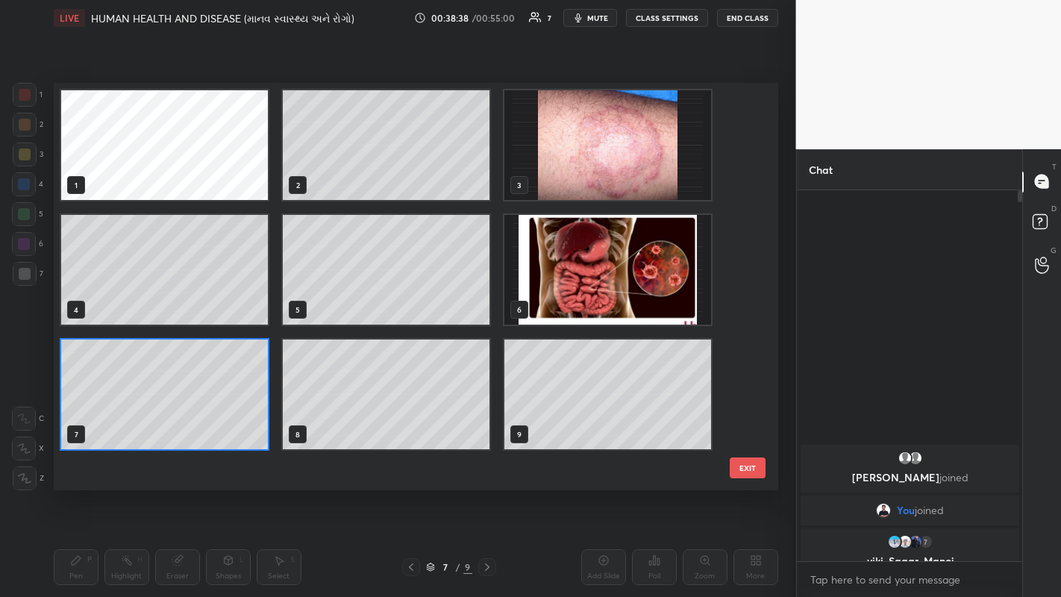
scroll to position [403, 717]
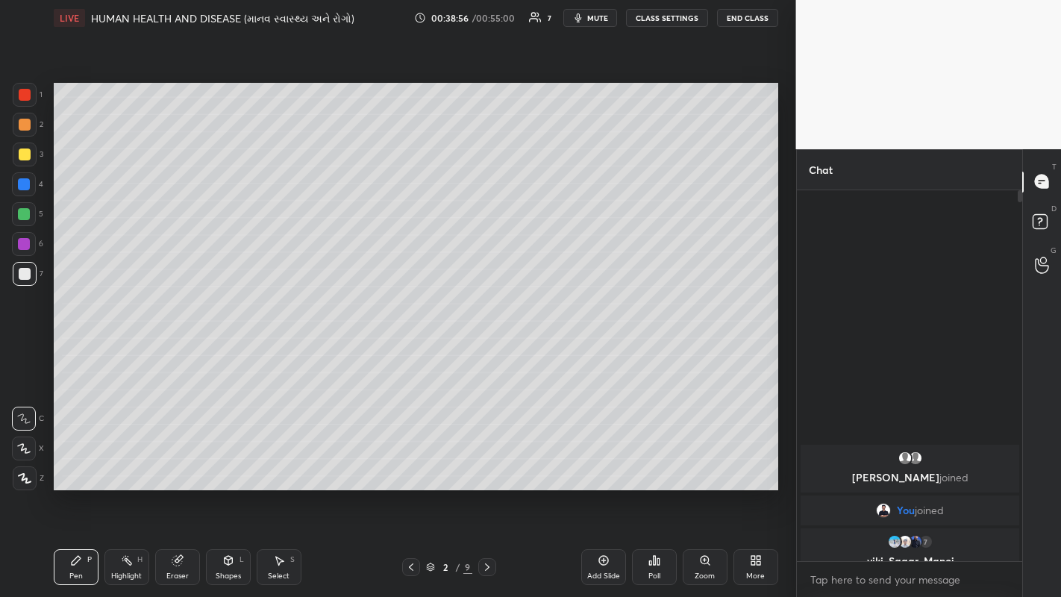
click at [486, 463] on icon at bounding box center [487, 567] width 12 height 12
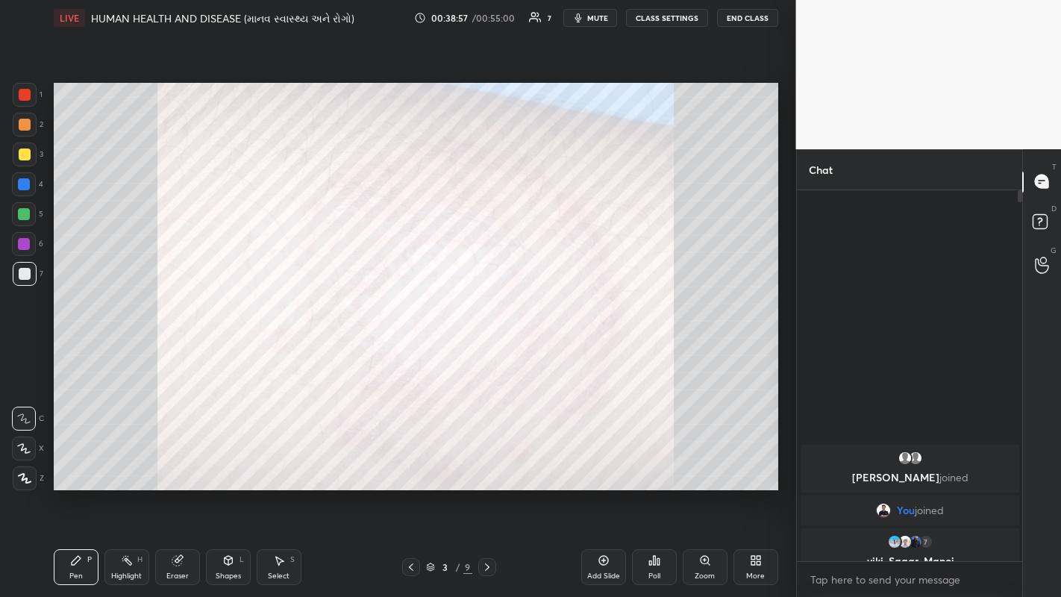
click at [486, 463] on icon at bounding box center [487, 567] width 12 height 12
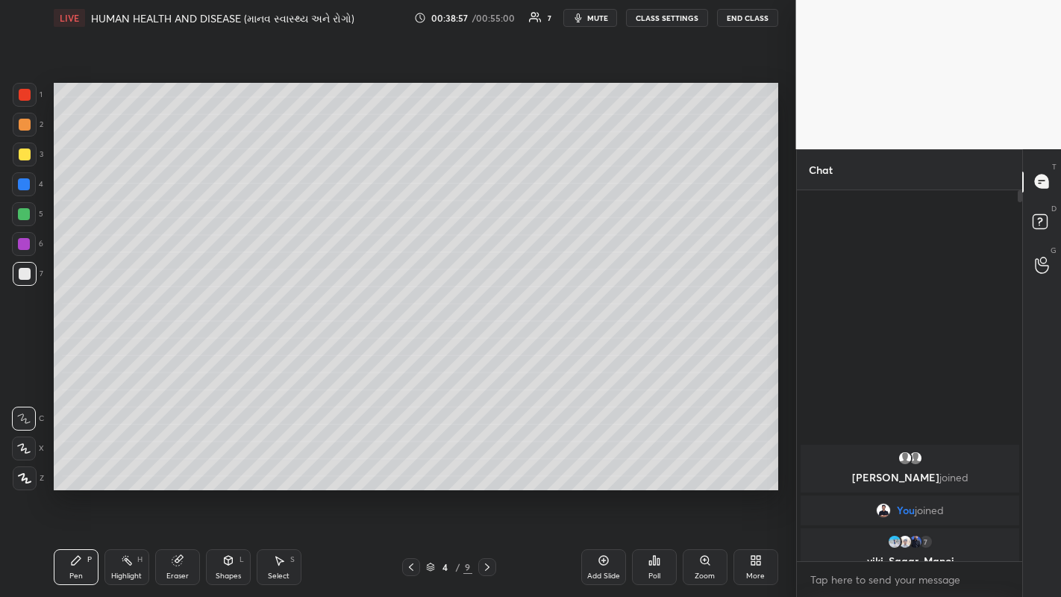
click at [492, 463] on icon at bounding box center [487, 567] width 12 height 12
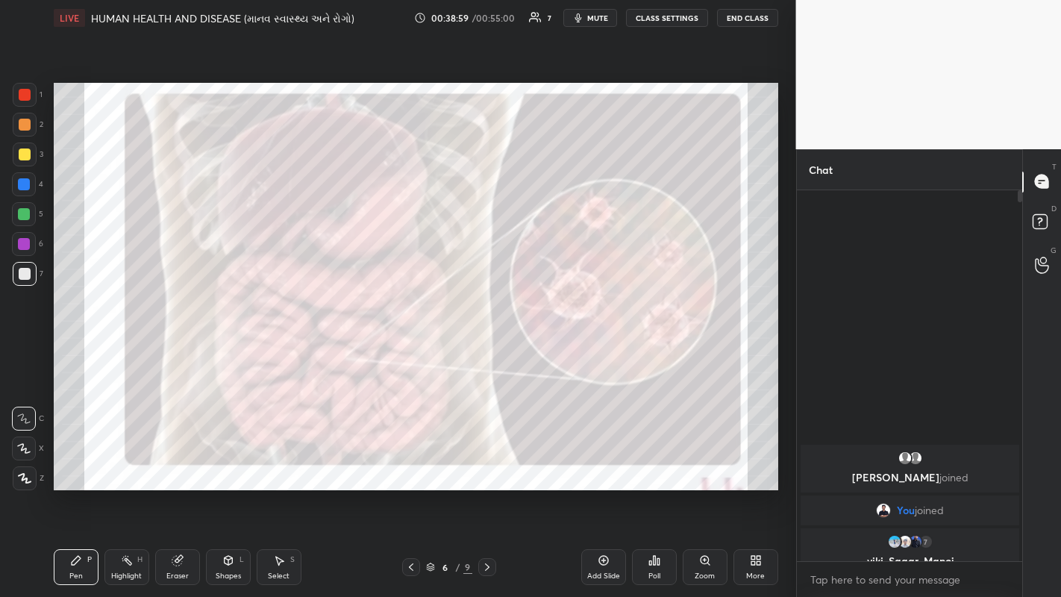
click at [487, 463] on icon at bounding box center [487, 567] width 12 height 12
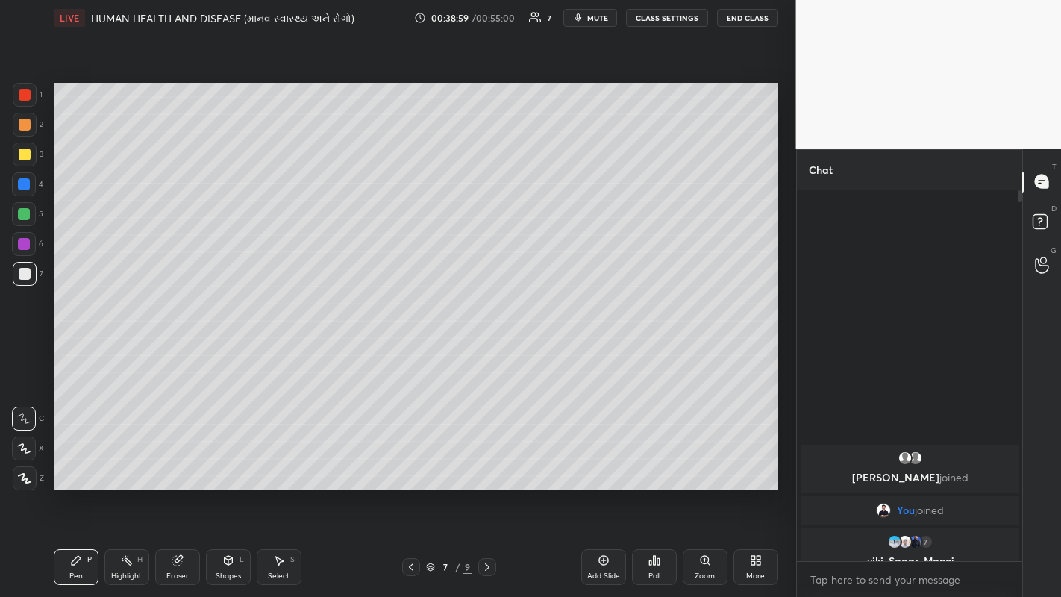
click at [486, 463] on icon at bounding box center [487, 567] width 12 height 12
click at [487, 463] on icon at bounding box center [487, 567] width 12 height 12
click at [602, 463] on icon at bounding box center [604, 560] width 12 height 12
click at [233, 463] on div "Shapes L" at bounding box center [228, 567] width 45 height 36
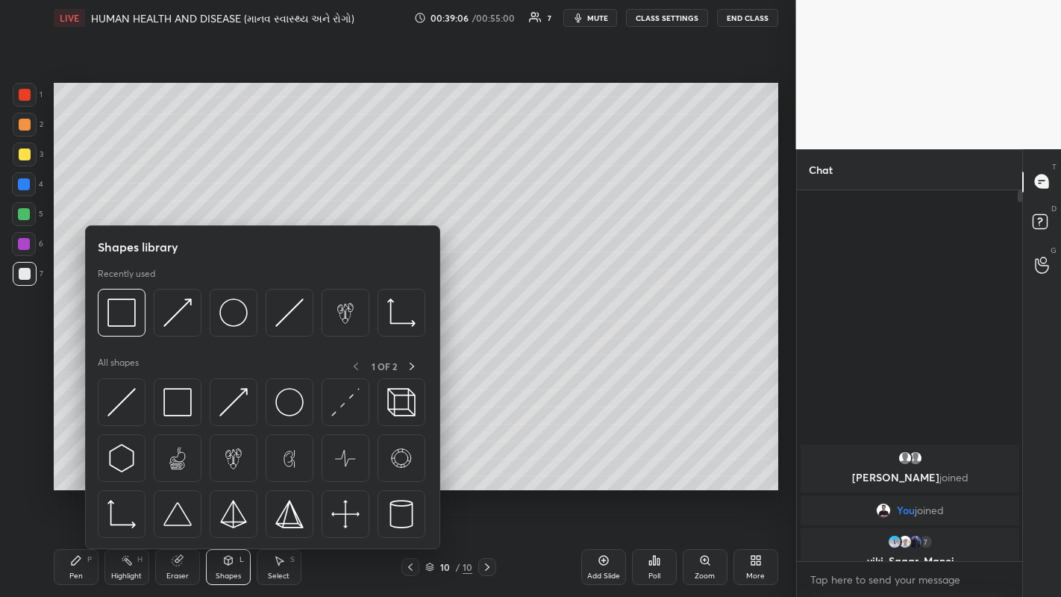
click at [124, 311] on img at bounding box center [121, 312] width 28 height 28
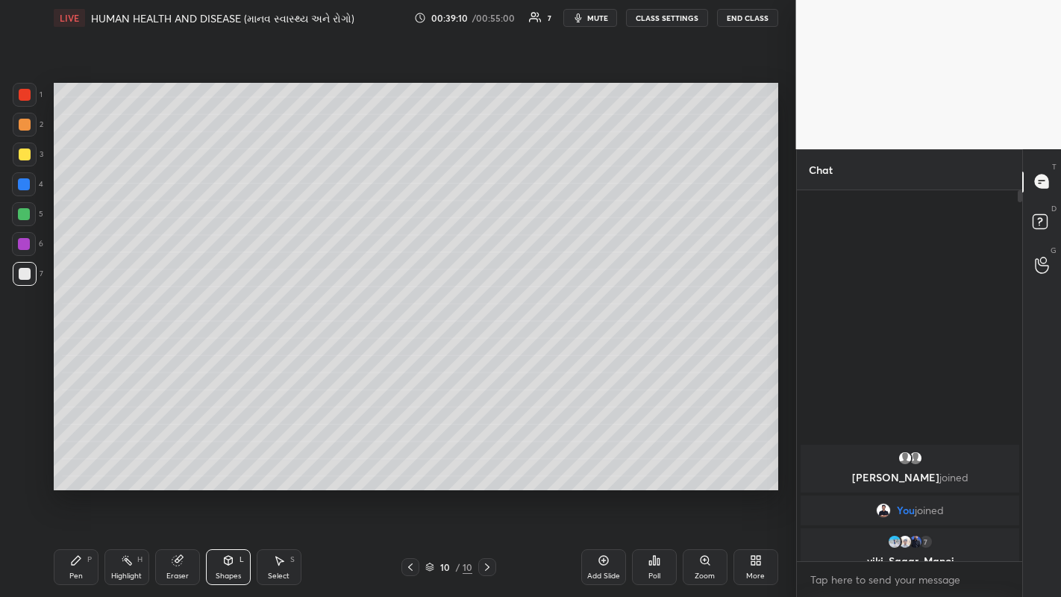
click at [81, 463] on div "Pen" at bounding box center [75, 575] width 13 height 7
click at [22, 271] on div at bounding box center [25, 274] width 12 height 12
click at [30, 463] on icon at bounding box center [25, 478] width 12 height 9
click at [22, 419] on icon at bounding box center [24, 418] width 12 height 9
click at [218, 463] on div "Shapes L" at bounding box center [228, 567] width 45 height 36
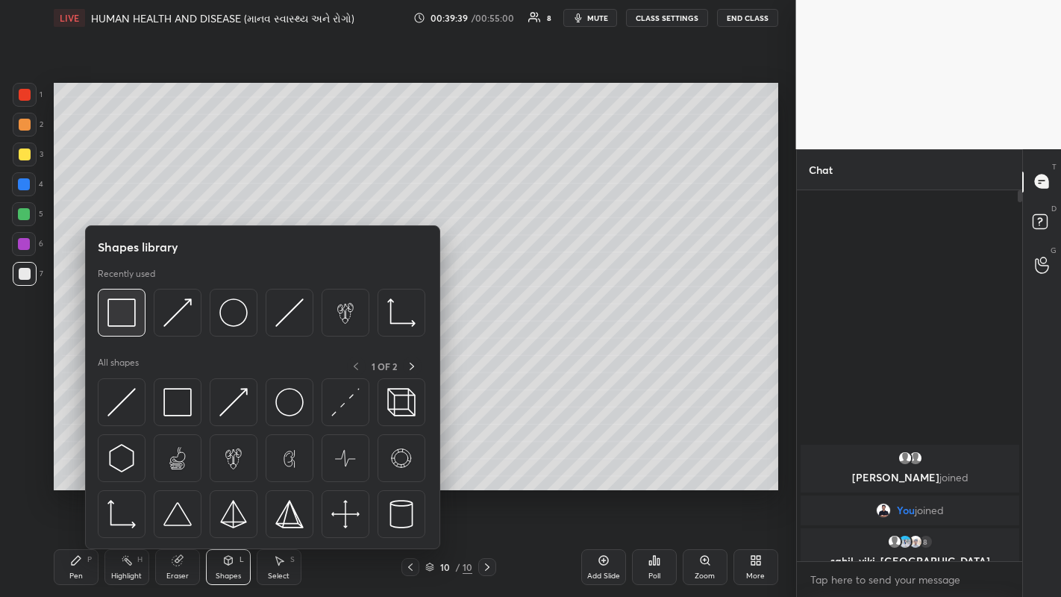
click at [122, 317] on img at bounding box center [121, 312] width 28 height 28
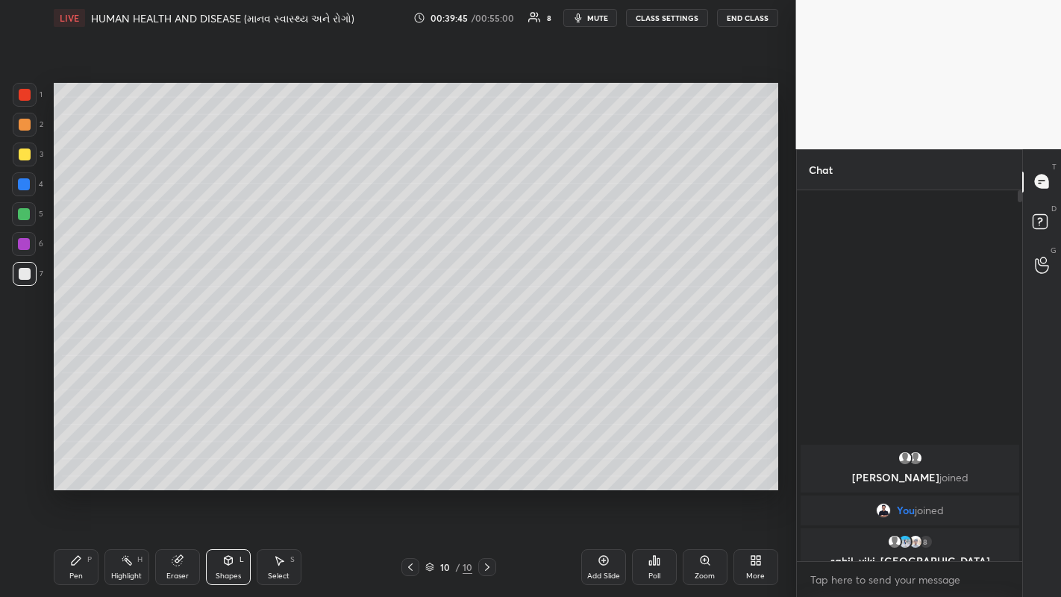
click at [230, 463] on div "Shapes" at bounding box center [228, 575] width 25 height 7
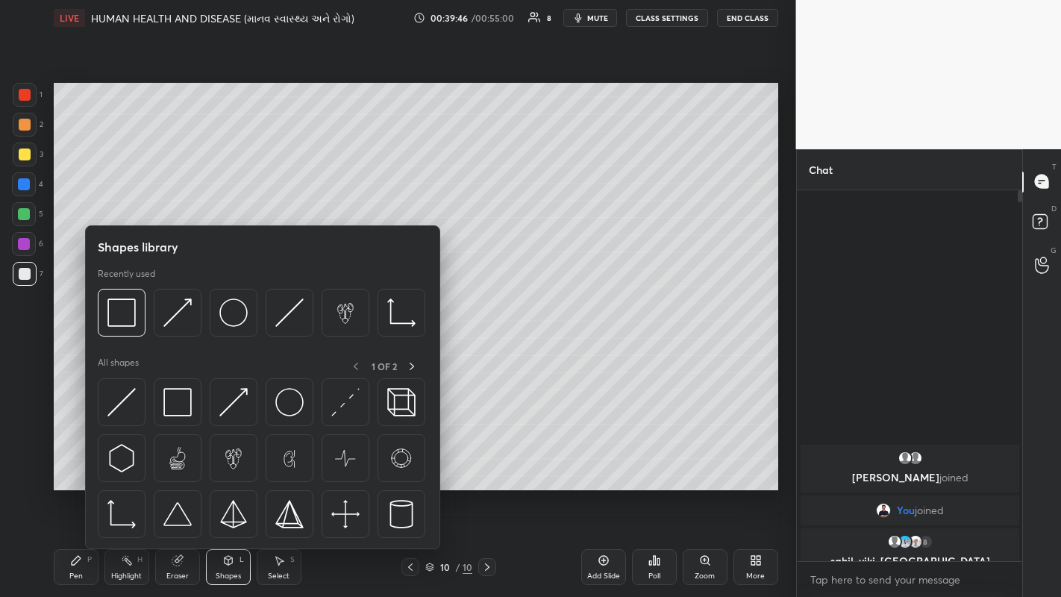
click at [125, 398] on img at bounding box center [121, 402] width 28 height 28
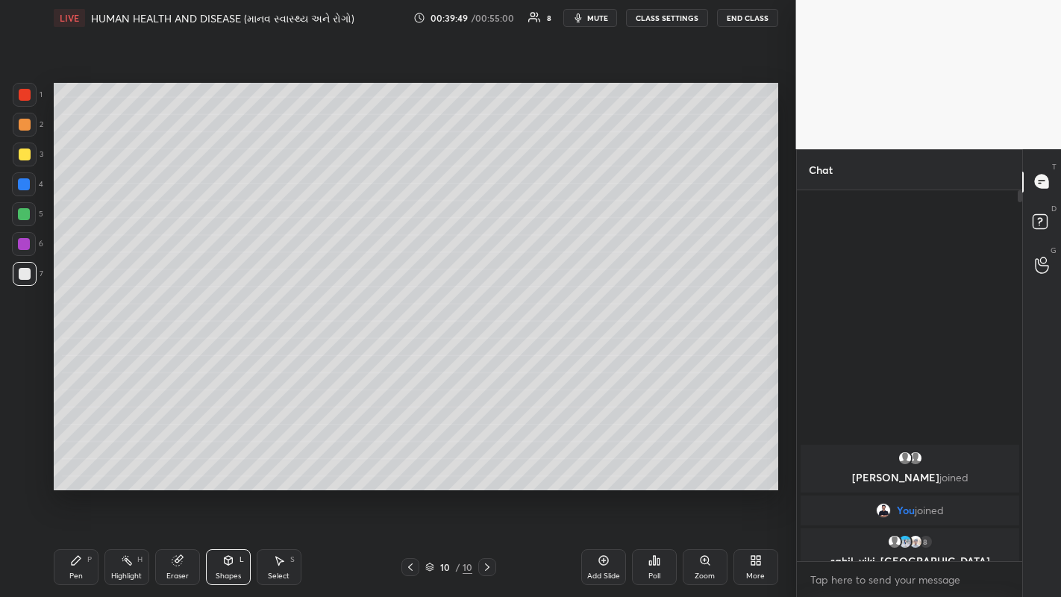
click at [230, 463] on div "Shapes L" at bounding box center [228, 567] width 45 height 36
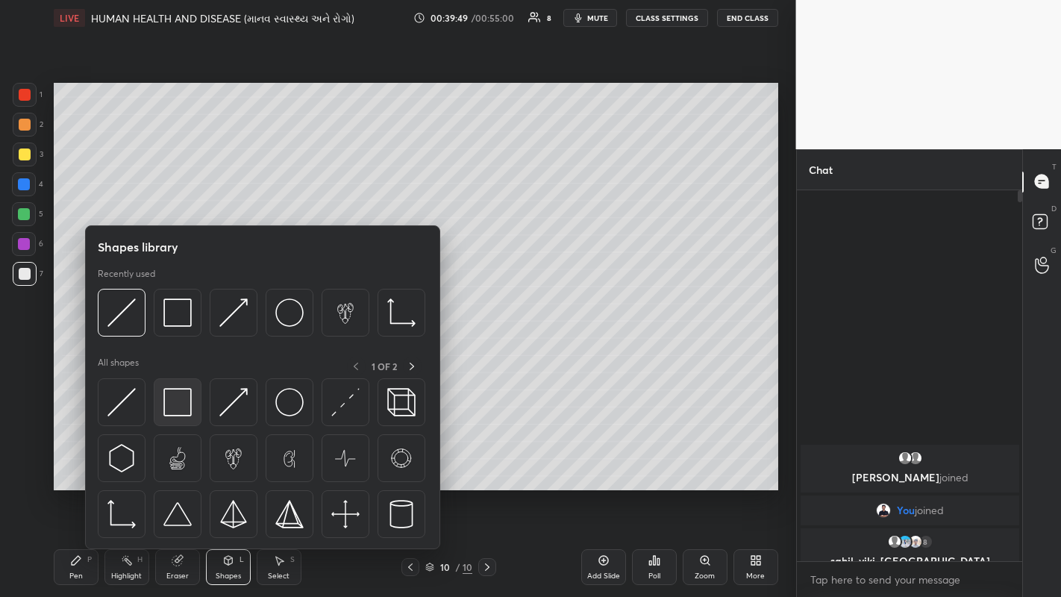
click at [173, 406] on img at bounding box center [177, 402] width 28 height 28
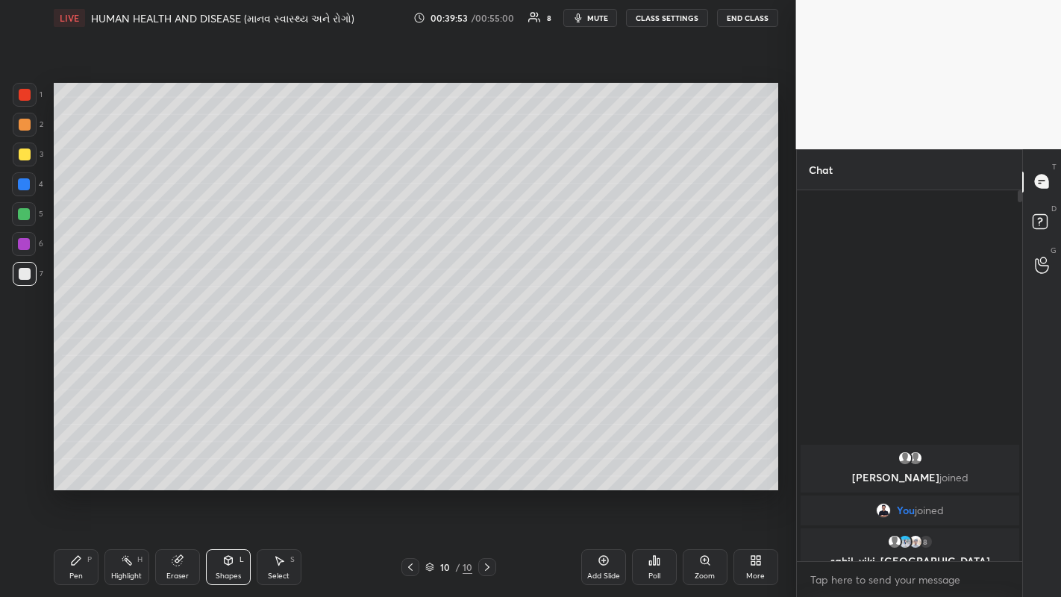
click at [81, 463] on div "Pen P" at bounding box center [76, 567] width 45 height 36
click at [281, 463] on div "Select" at bounding box center [279, 575] width 22 height 7
click at [226, 463] on div "Shapes" at bounding box center [228, 575] width 25 height 7
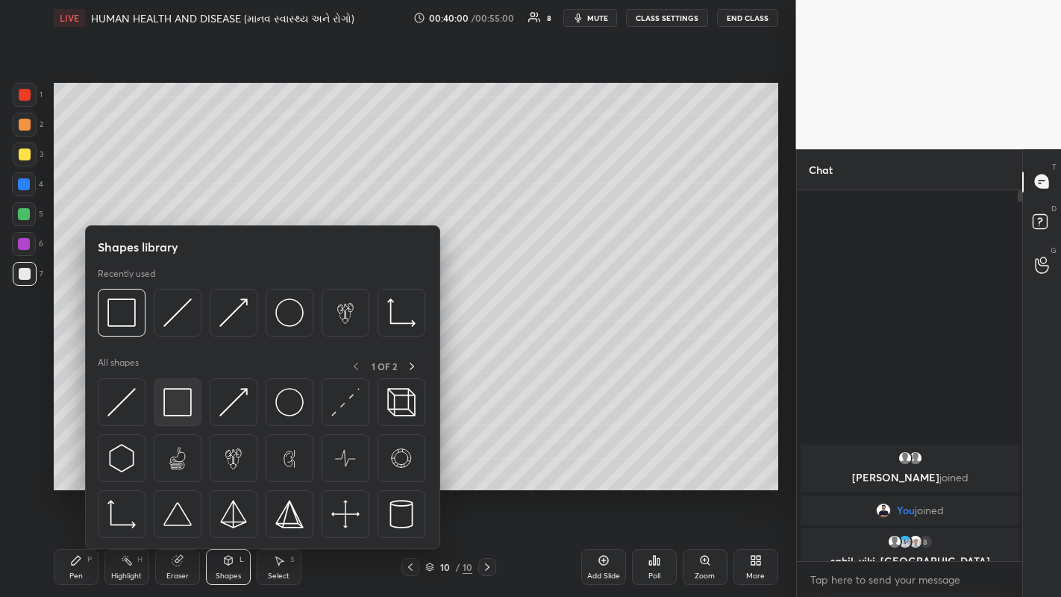
click at [178, 404] on img at bounding box center [177, 402] width 28 height 28
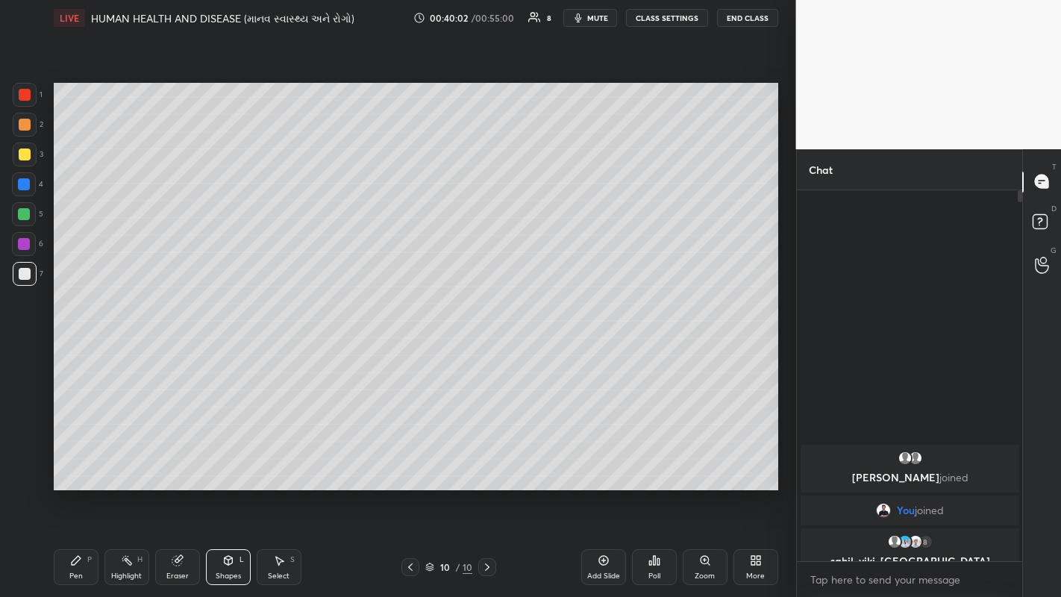
click at [178, 463] on div "Eraser" at bounding box center [177, 575] width 22 height 7
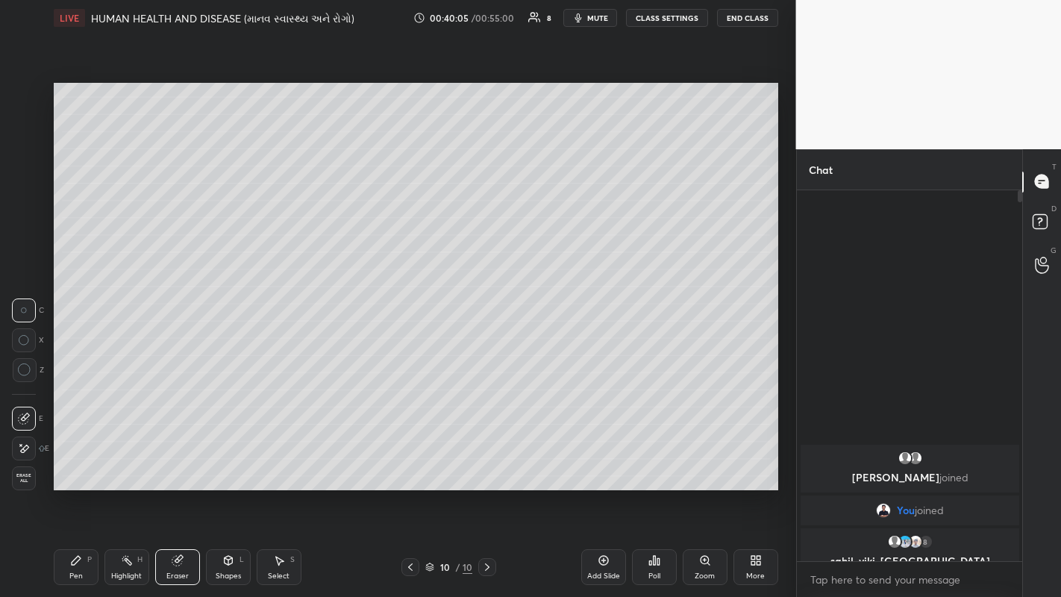
click at [75, 463] on div "Pen" at bounding box center [75, 575] width 13 height 7
click at [184, 463] on div "Eraser" at bounding box center [177, 575] width 22 height 7
click at [75, 463] on div "Pen" at bounding box center [75, 575] width 13 height 7
click at [231, 463] on div "Shapes" at bounding box center [228, 575] width 25 height 7
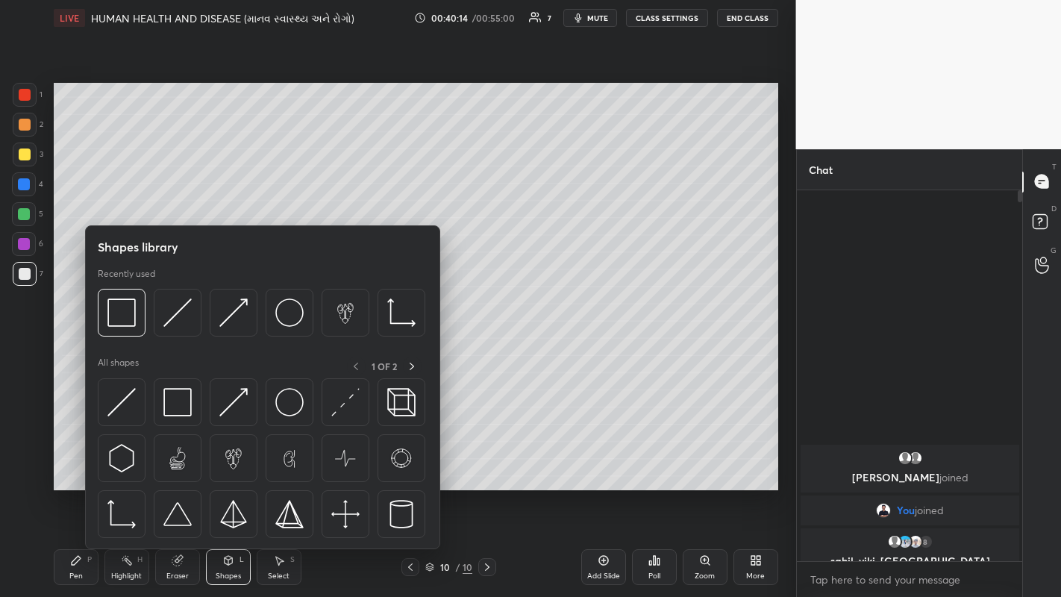
click at [170, 404] on img at bounding box center [177, 402] width 28 height 28
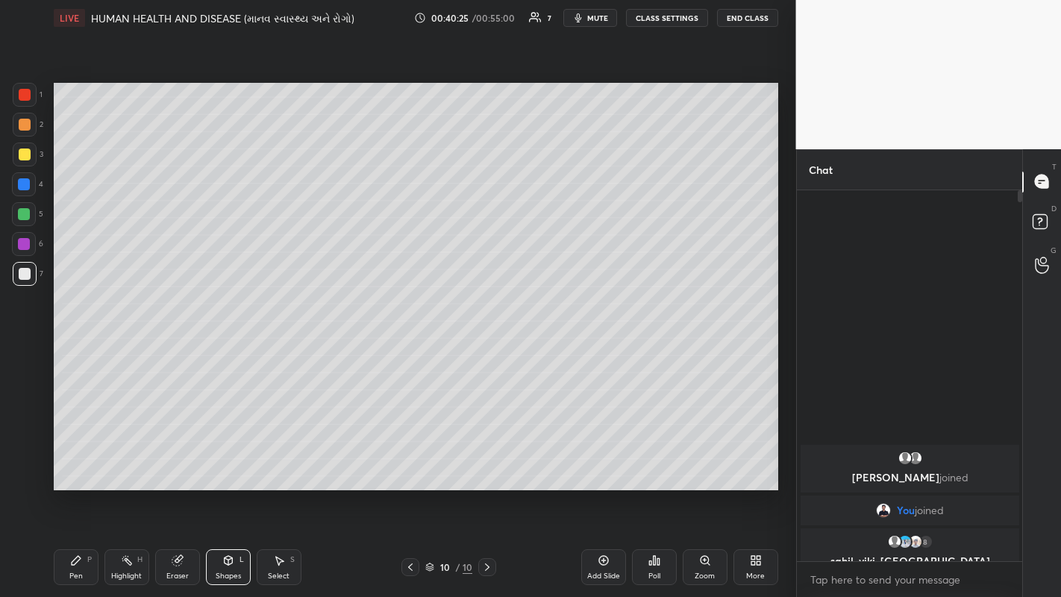
click at [76, 463] on icon at bounding box center [76, 560] width 12 height 12
click at [18, 447] on icon at bounding box center [23, 448] width 13 height 10
click at [29, 416] on icon at bounding box center [23, 418] width 13 height 10
click at [24, 157] on div at bounding box center [25, 154] width 12 height 12
click at [178, 463] on div "Eraser" at bounding box center [177, 575] width 22 height 7
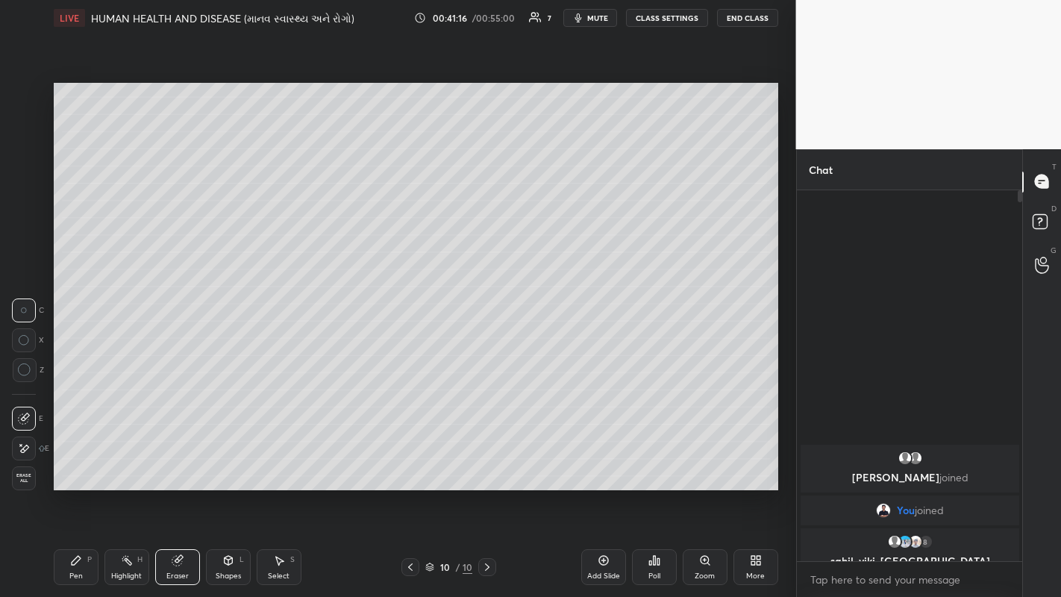
click at [84, 463] on div "Pen P" at bounding box center [76, 567] width 45 height 36
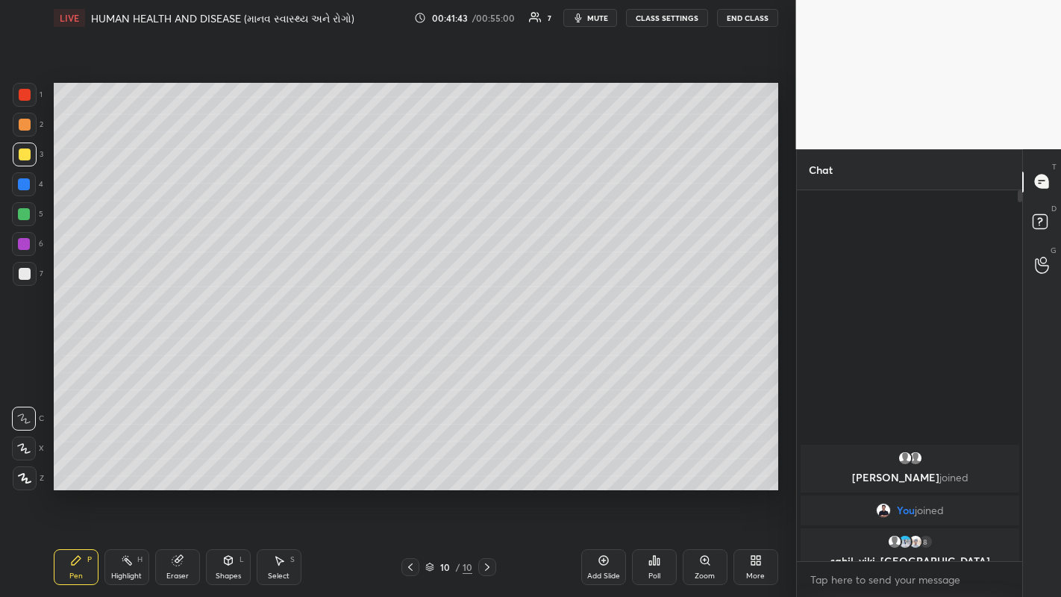
click at [22, 448] on icon at bounding box center [23, 448] width 13 height 10
click at [28, 274] on div at bounding box center [25, 274] width 12 height 12
click at [22, 421] on icon at bounding box center [23, 418] width 13 height 10
click at [23, 215] on div at bounding box center [24, 214] width 12 height 12
click at [24, 156] on div at bounding box center [25, 154] width 12 height 12
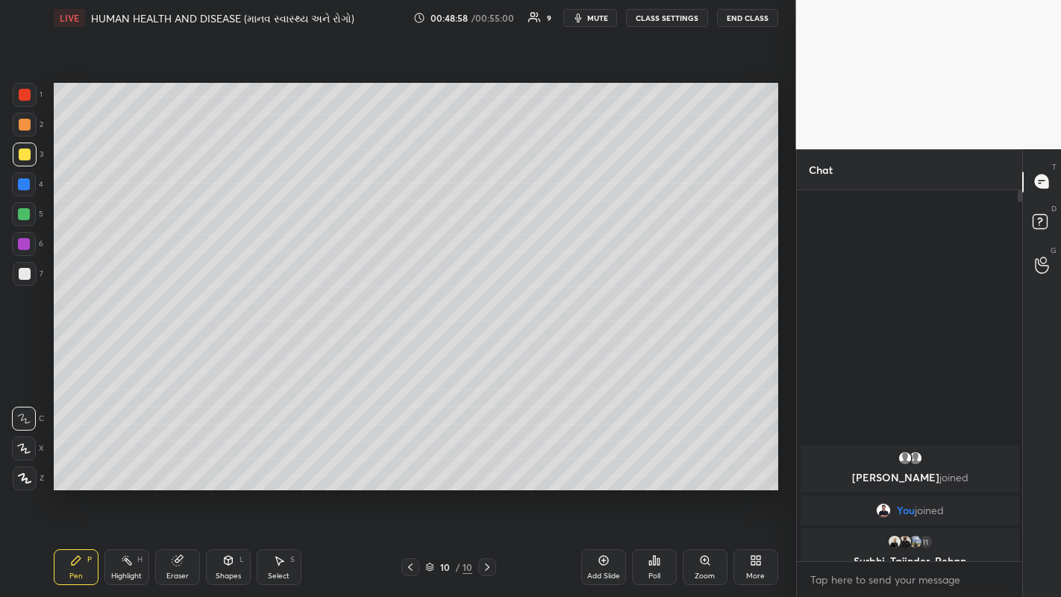
click at [20, 276] on div at bounding box center [25, 274] width 12 height 12
click at [779, 357] on div "Setting up your live class Poll for secs No correct answer Start poll" at bounding box center [416, 286] width 736 height 501
click at [173, 463] on div "Eraser" at bounding box center [177, 567] width 45 height 36
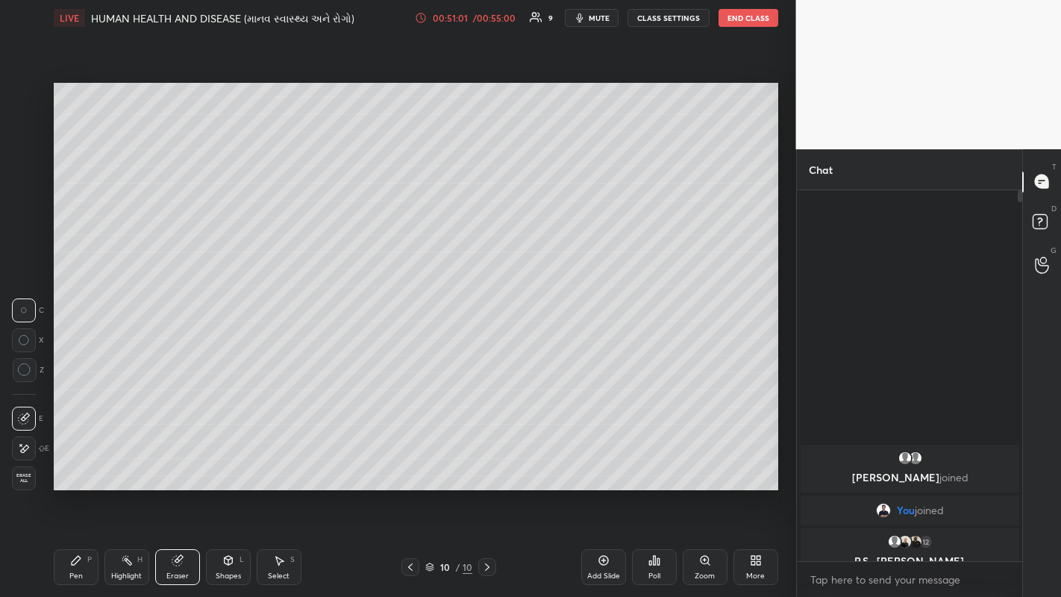
click at [73, 463] on icon at bounding box center [76, 560] width 12 height 12
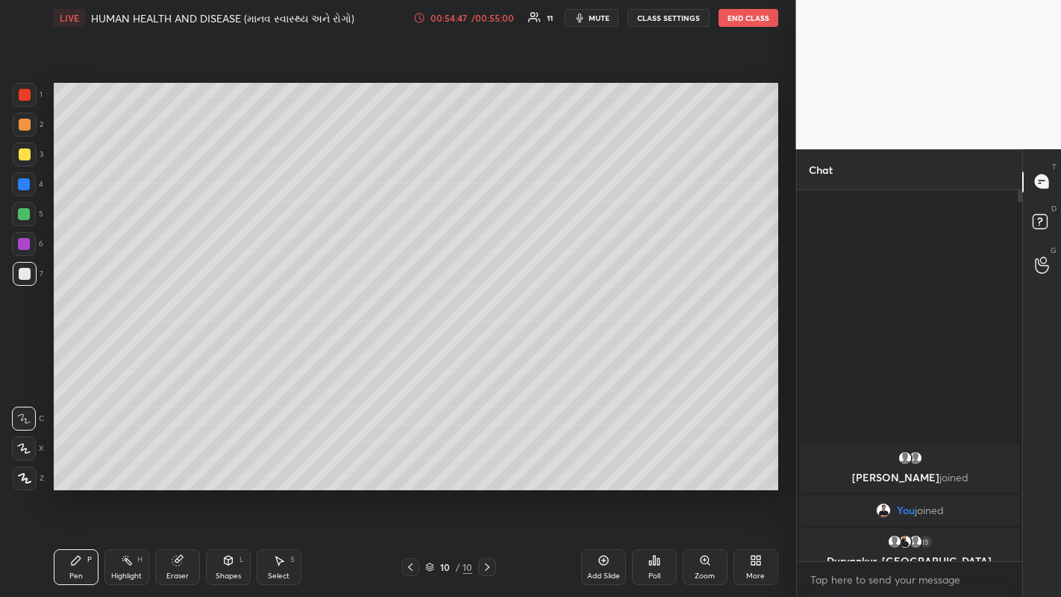
click at [754, 19] on button "End Class" at bounding box center [748, 18] width 60 height 18
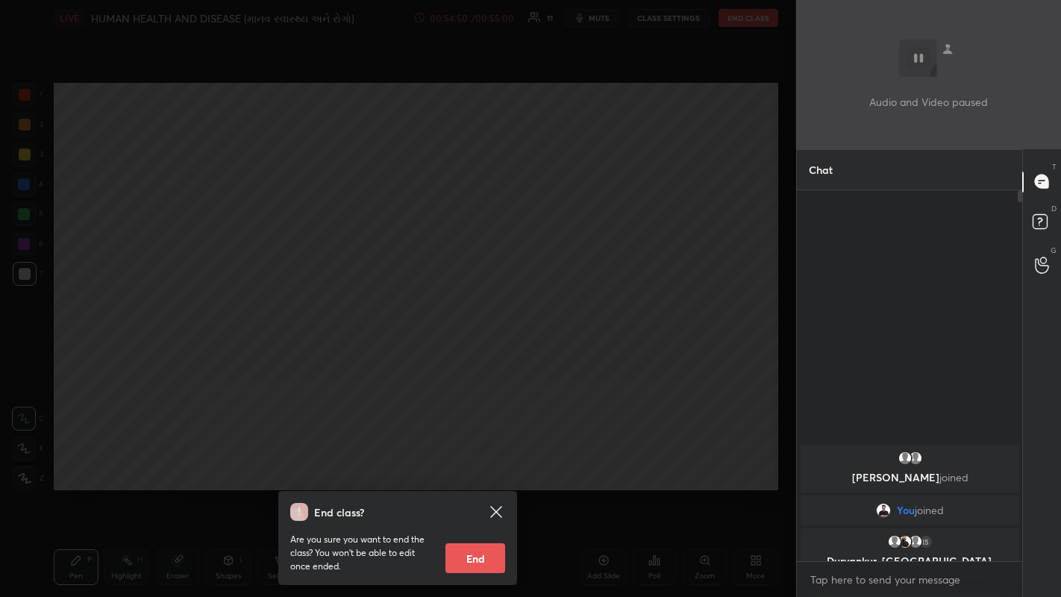
click at [482, 463] on button "End" at bounding box center [475, 558] width 60 height 30
type textarea "x"
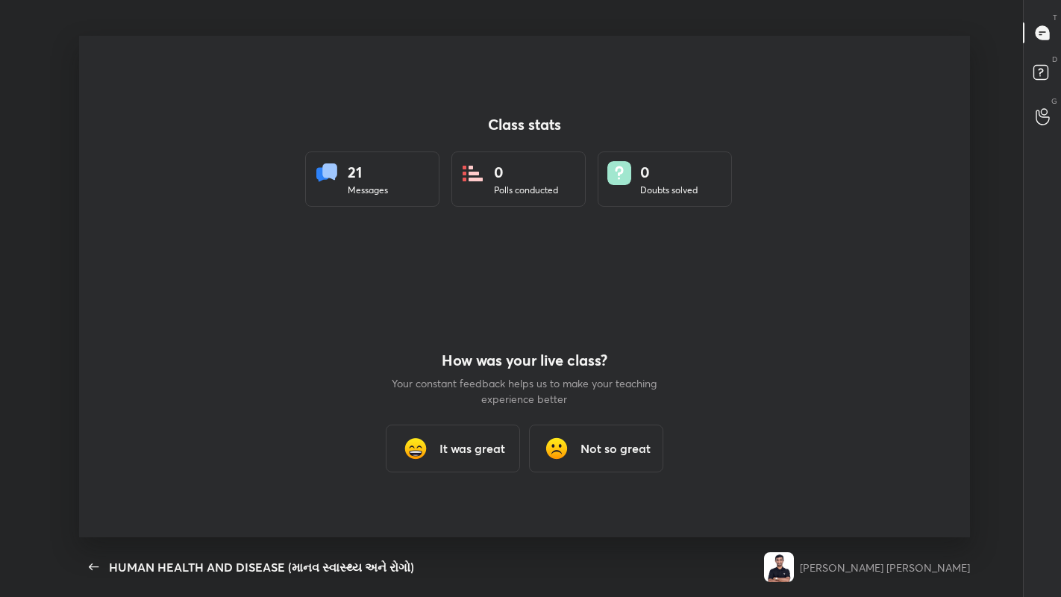
scroll to position [4, 1]
click at [458, 444] on h3 "It was great" at bounding box center [472, 448] width 66 height 18
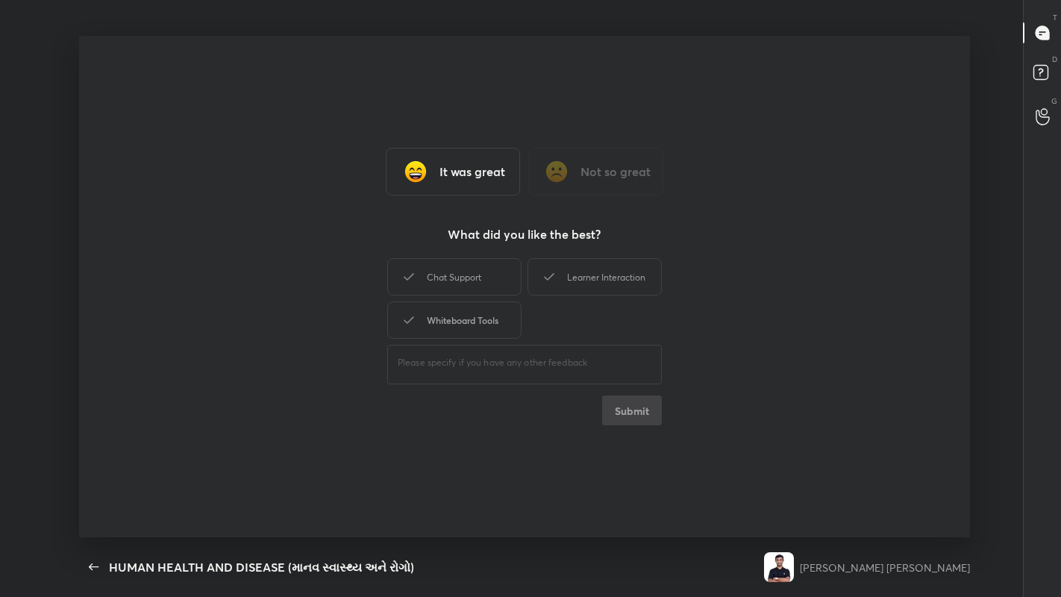
click at [455, 322] on div "Whiteboard Tools" at bounding box center [454, 319] width 134 height 37
click at [560, 275] on div "Learner Interaction" at bounding box center [594, 276] width 134 height 37
click at [624, 407] on button "Submit" at bounding box center [632, 410] width 60 height 30
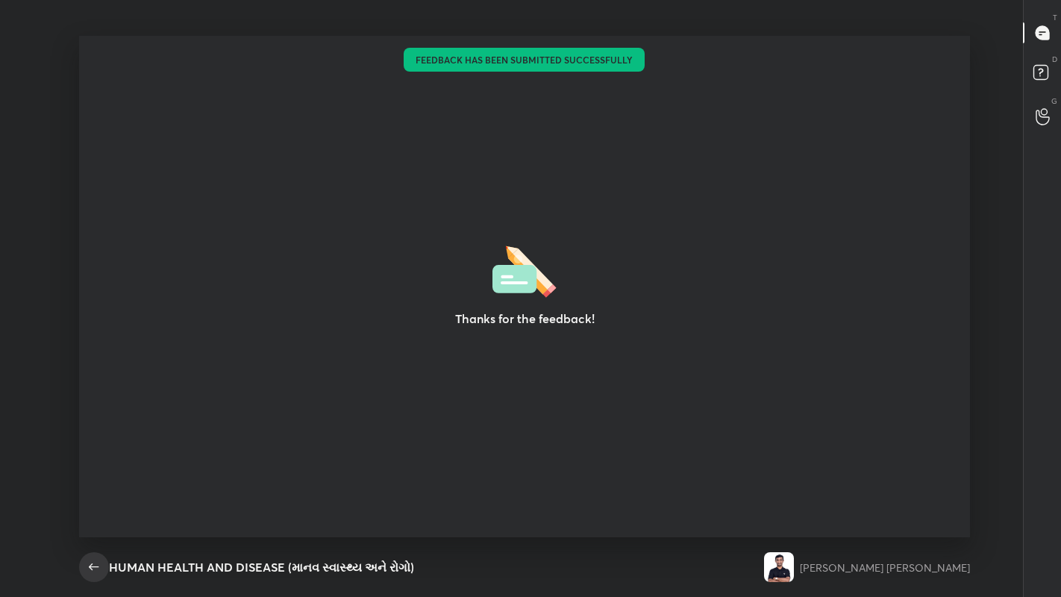
click at [96, 463] on icon "button" at bounding box center [94, 567] width 18 height 18
